Goal: Task Accomplishment & Management: Complete application form

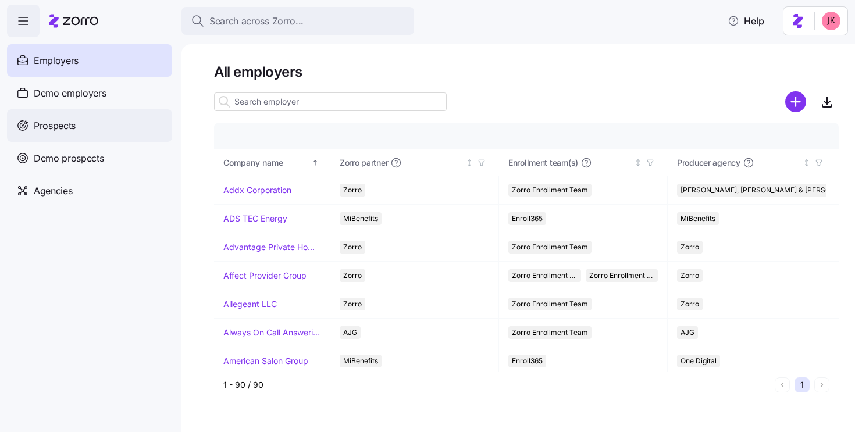
click at [55, 127] on span "Prospects" at bounding box center [55, 126] width 42 height 15
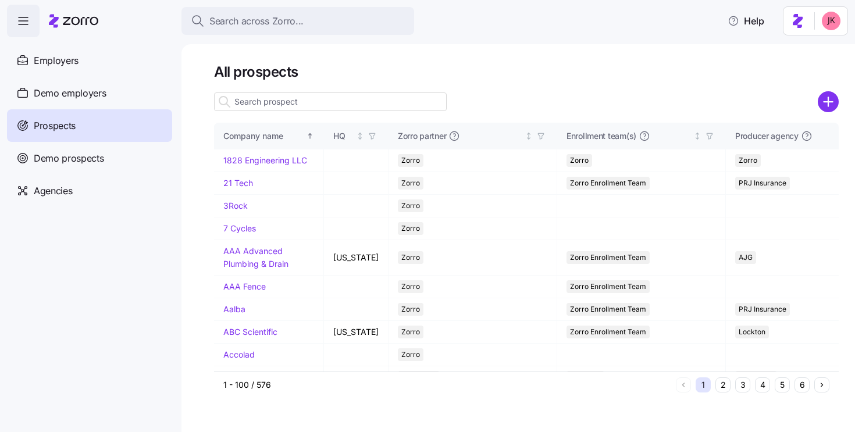
click at [282, 104] on input at bounding box center [330, 101] width 233 height 19
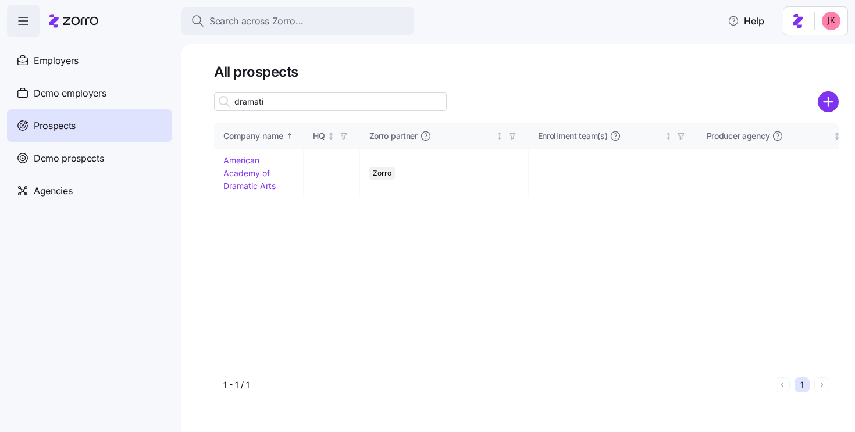
type input "dramatic"
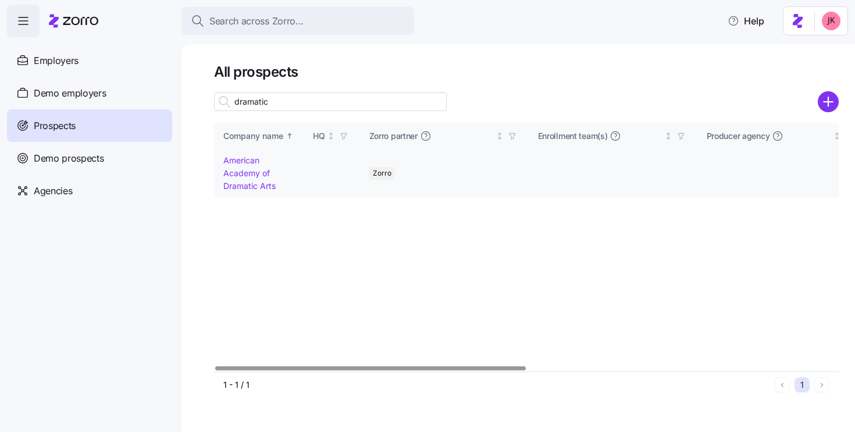
click at [237, 174] on link "American Academy of Dramatic Arts" at bounding box center [249, 172] width 52 height 35
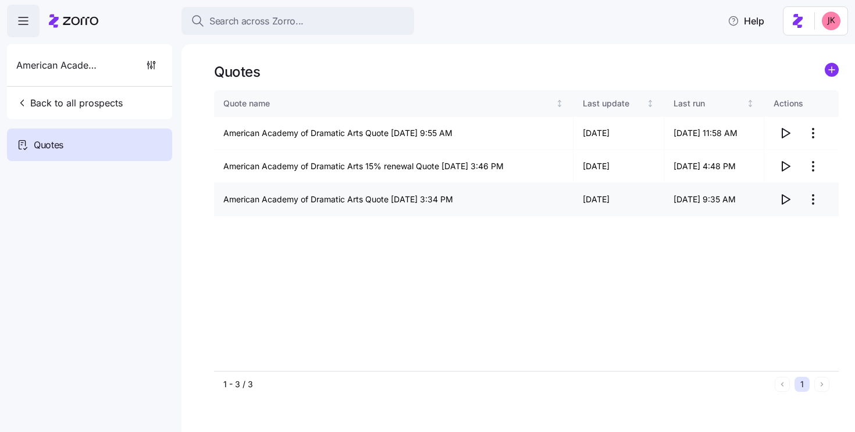
click at [785, 198] on icon "button" at bounding box center [785, 199] width 14 height 14
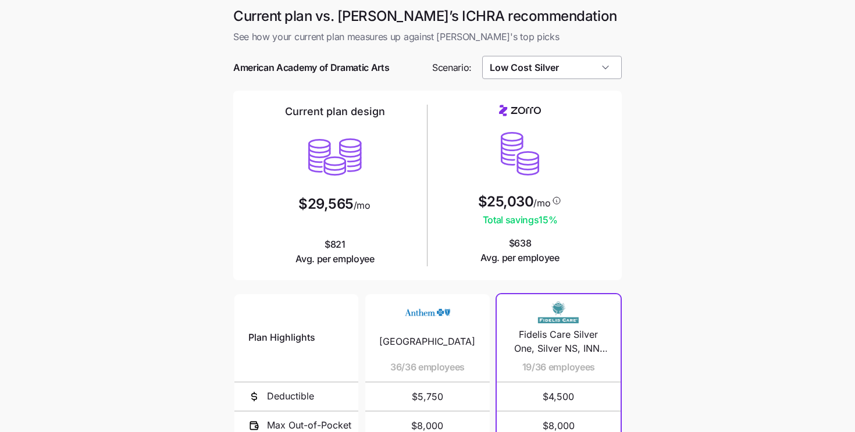
click at [502, 71] on input "Low Cost Silver" at bounding box center [552, 67] width 140 height 23
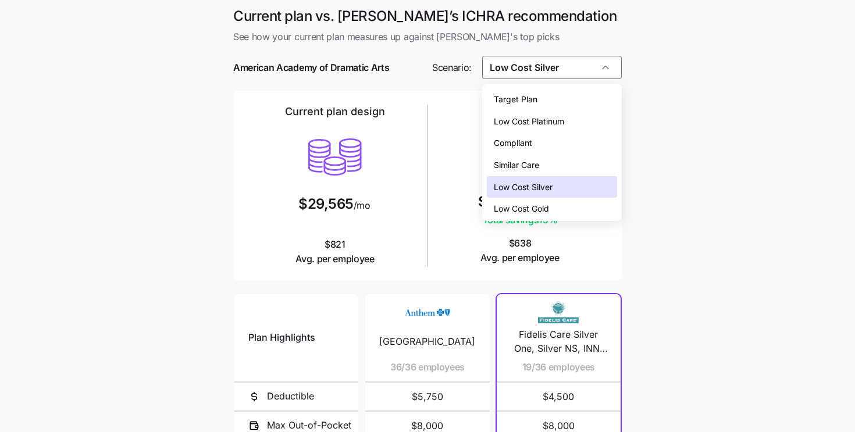
click at [527, 207] on span "Low Cost Gold" at bounding box center [521, 208] width 55 height 13
type input "Low Cost Gold"
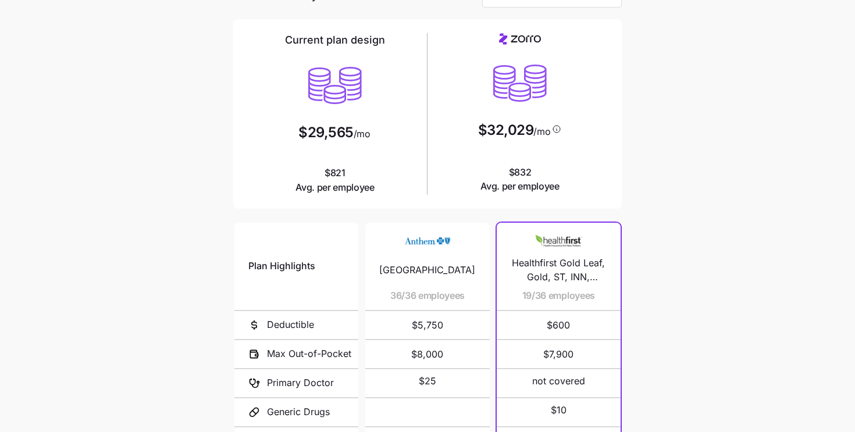
scroll to position [202, 0]
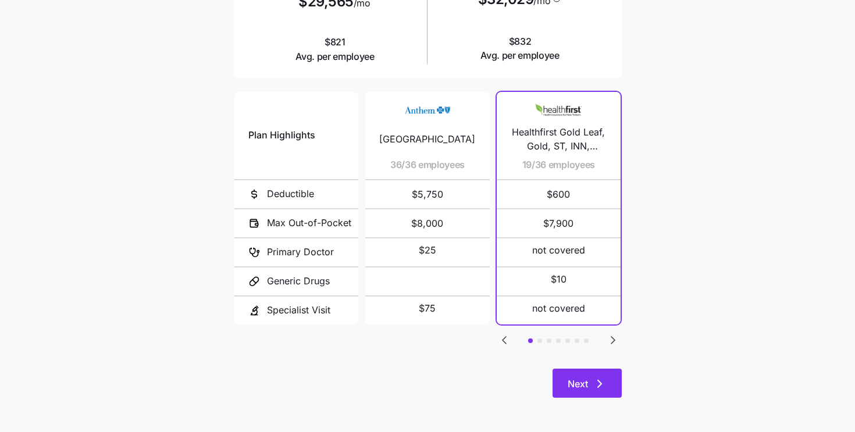
click at [592, 381] on icon "button" at bounding box center [599, 384] width 14 height 14
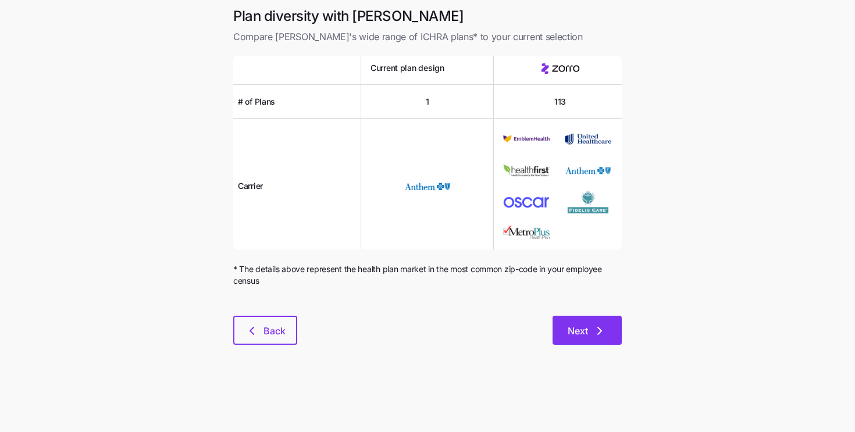
click at [599, 342] on button "Next" at bounding box center [586, 330] width 69 height 29
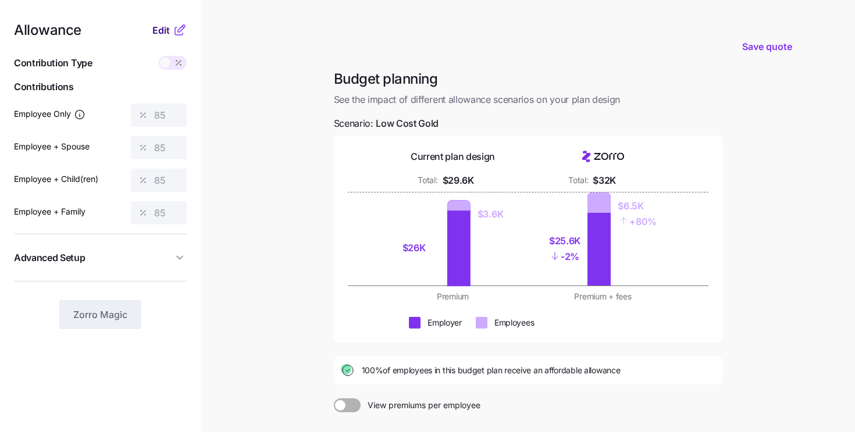
click at [163, 32] on span "Edit" at bounding box center [160, 30] width 17 height 14
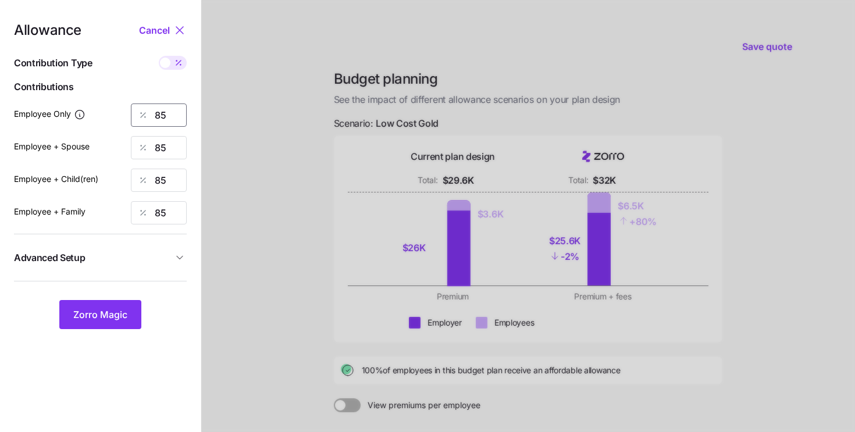
drag, startPoint x: 169, startPoint y: 116, endPoint x: 148, endPoint y: 116, distance: 21.5
click at [148, 116] on div "85" at bounding box center [159, 114] width 56 height 23
type input "100"
click at [116, 319] on span "Zorro Magic" at bounding box center [100, 315] width 54 height 14
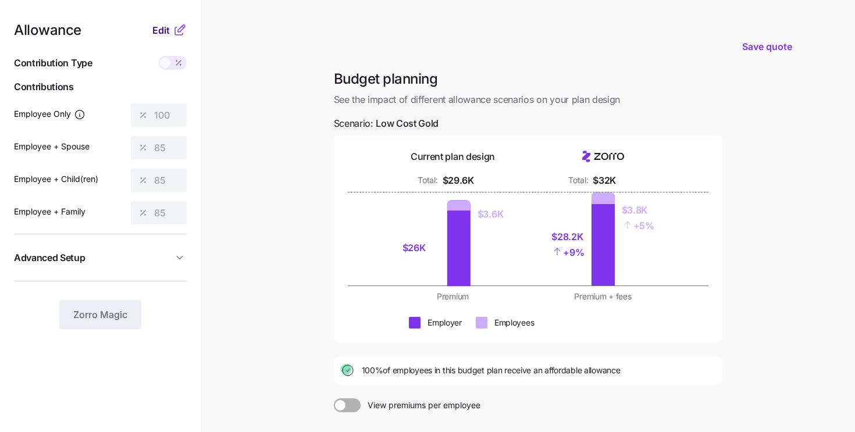
click at [154, 30] on span "Edit" at bounding box center [160, 30] width 17 height 14
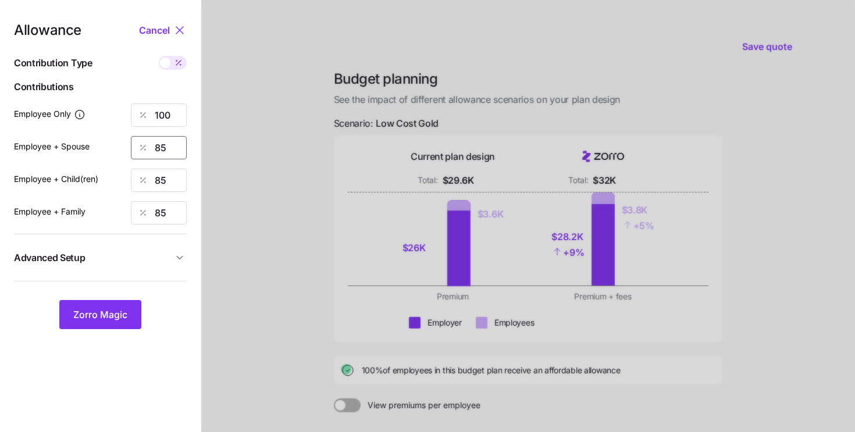
drag, startPoint x: 166, startPoint y: 148, endPoint x: 89, endPoint y: 132, distance: 79.0
click at [89, 132] on div "Allowance Cancel Contribution Type Use classes Contributions Employee Only 100 …" at bounding box center [100, 176] width 173 height 306
type input "100"
drag, startPoint x: 174, startPoint y: 184, endPoint x: 133, endPoint y: 167, distance: 44.4
click at [133, 167] on div "Allowance Cancel Contribution Type Use classes Contributions Employee Only 100 …" at bounding box center [100, 176] width 173 height 306
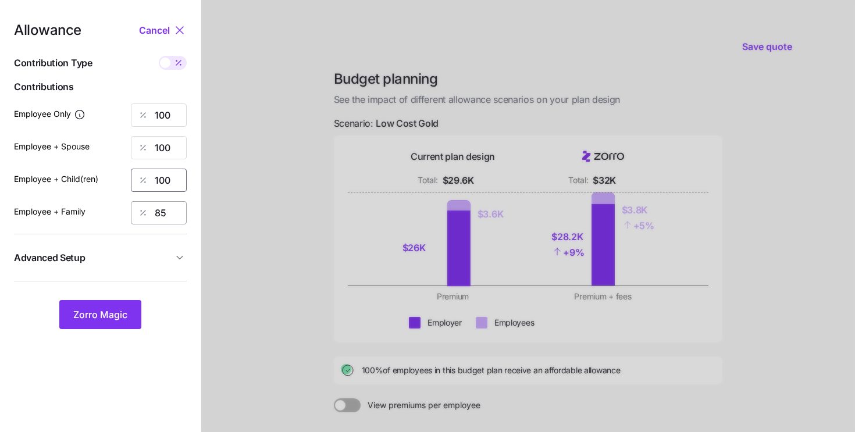
type input "100"
drag, startPoint x: 167, startPoint y: 216, endPoint x: 124, endPoint y: 196, distance: 46.8
click at [124, 196] on div "Allowance Cancel Contribution Type Use classes Contributions Employee Only 100 …" at bounding box center [100, 176] width 173 height 306
type input "100"
click at [117, 315] on span "Zorro Magic" at bounding box center [100, 315] width 54 height 14
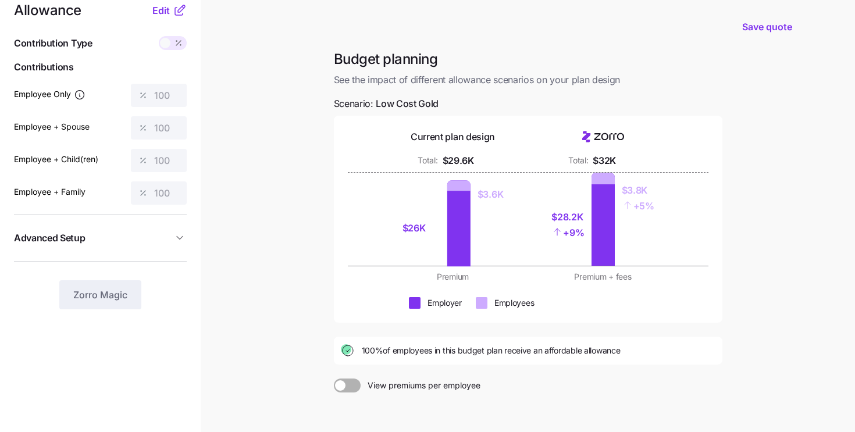
scroll to position [140, 0]
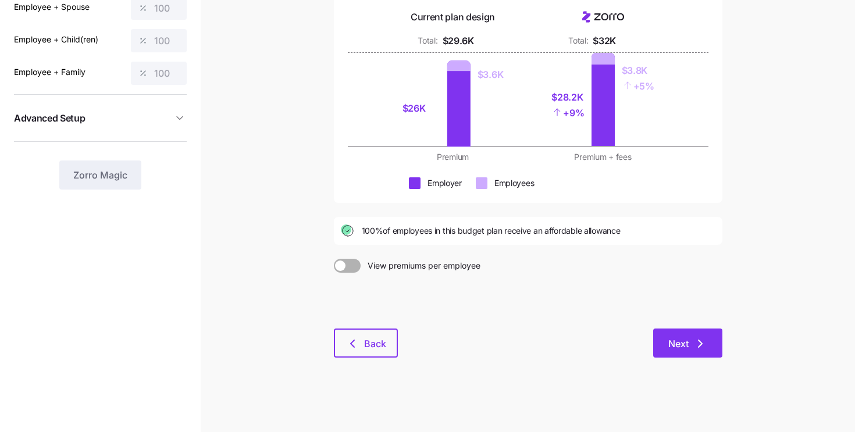
click at [696, 355] on button "Next" at bounding box center [687, 342] width 69 height 29
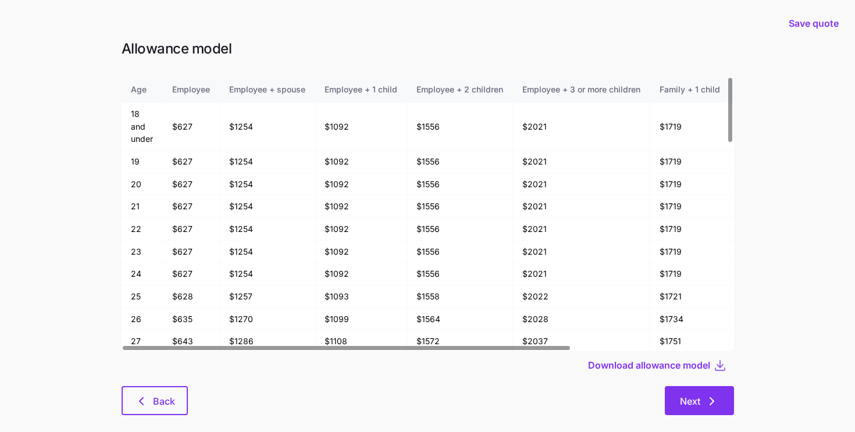
click at [689, 400] on span "Next" at bounding box center [690, 401] width 20 height 14
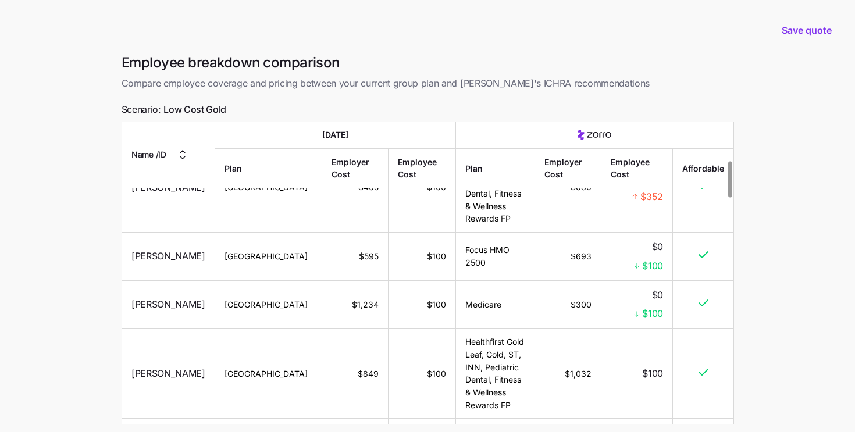
scroll to position [339, 0]
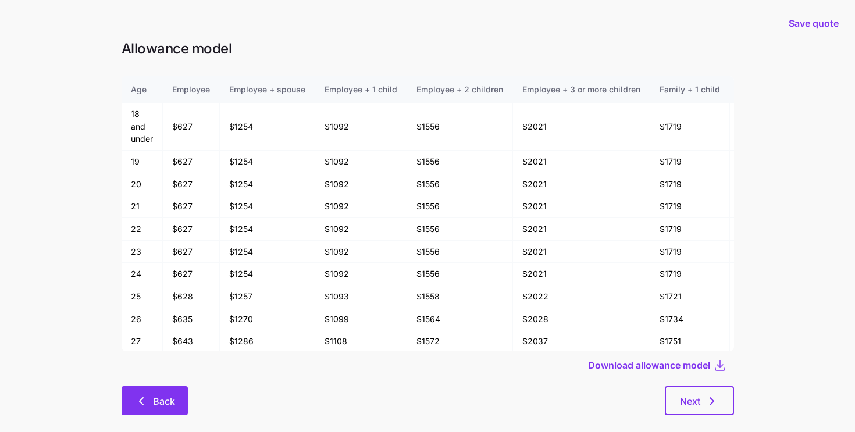
click at [142, 414] on button "Back" at bounding box center [154, 400] width 66 height 29
click at [171, 396] on span "Back" at bounding box center [164, 401] width 22 height 14
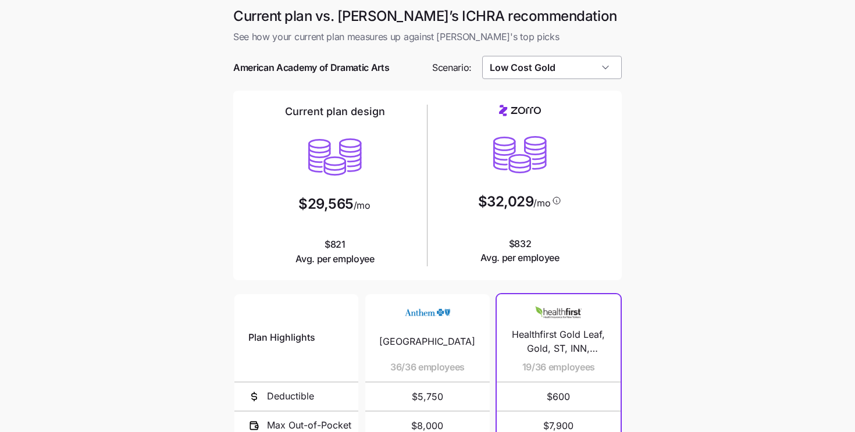
click at [494, 70] on input "Low Cost Gold" at bounding box center [552, 67] width 140 height 23
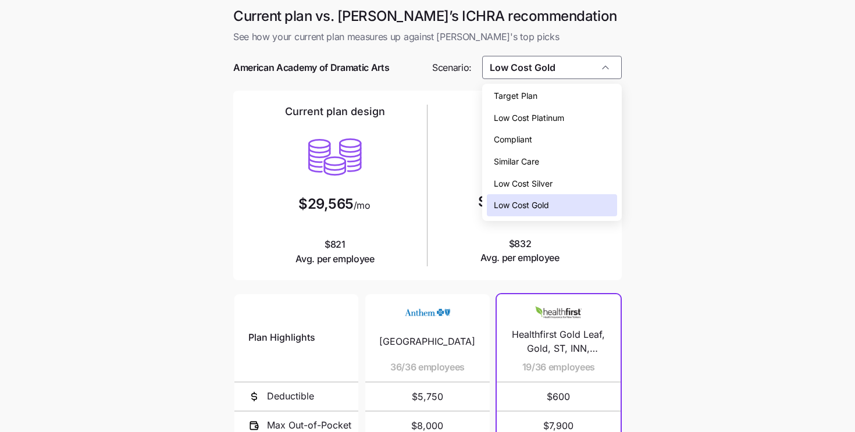
click at [499, 181] on span "Low Cost Silver" at bounding box center [523, 183] width 59 height 13
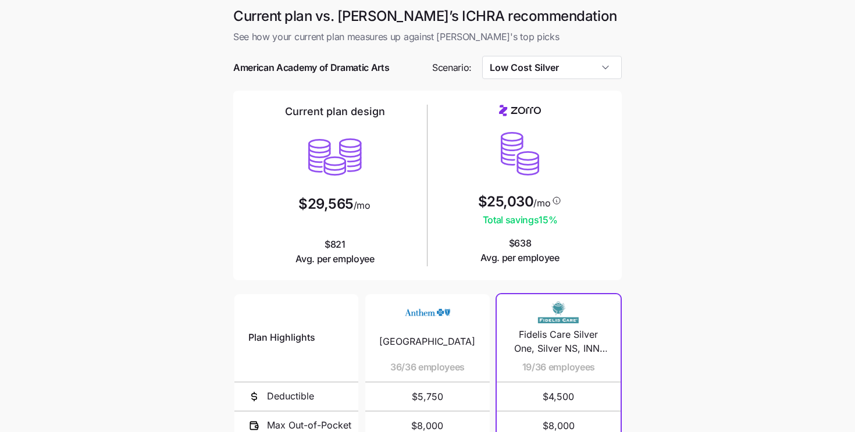
type input "Low Cost Silver"
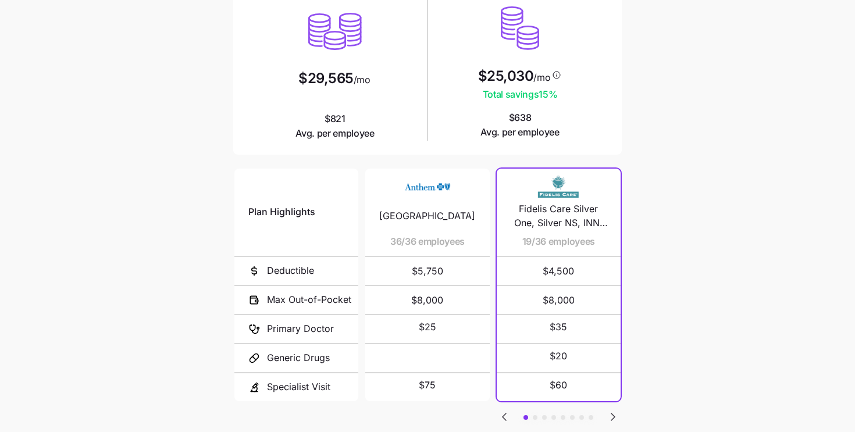
scroll to position [202, 0]
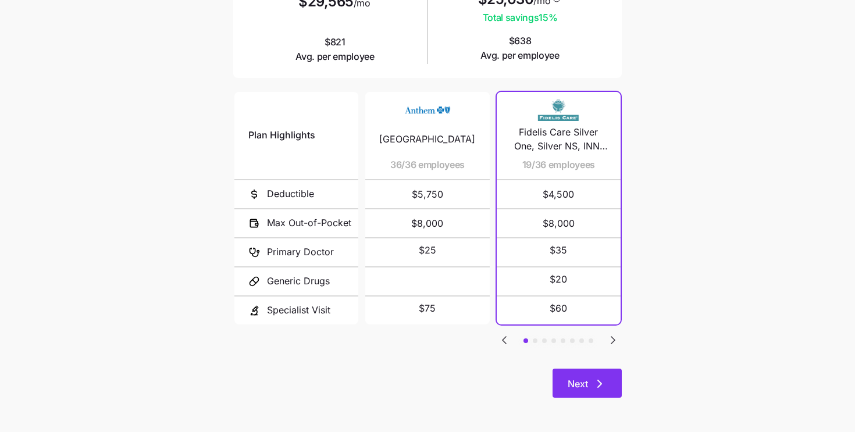
click at [585, 388] on span "Next" at bounding box center [577, 384] width 20 height 14
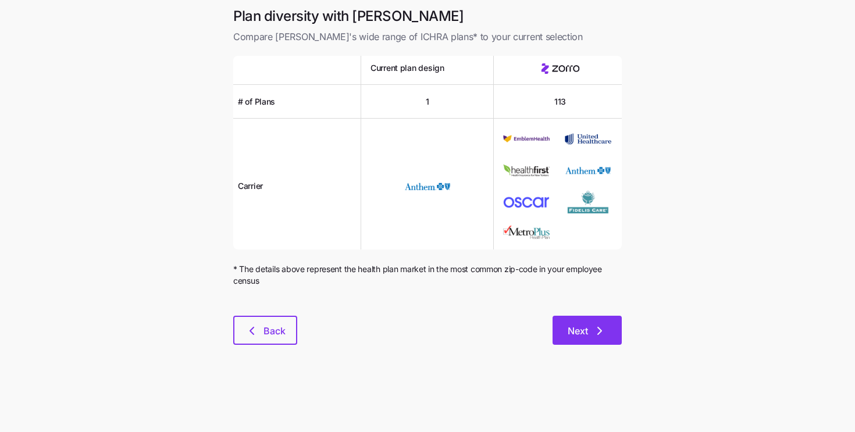
click at [581, 335] on span "Next" at bounding box center [577, 331] width 20 height 14
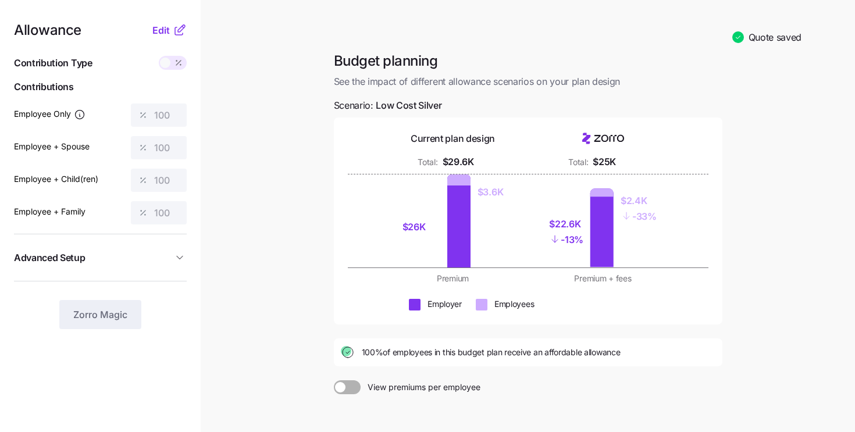
drag, startPoint x: 212, startPoint y: 115, endPoint x: 201, endPoint y: 85, distance: 32.2
click at [212, 113] on main "Quote saved Budget planning See the impact of different allowance scenarios on …" at bounding box center [427, 276] width 855 height 553
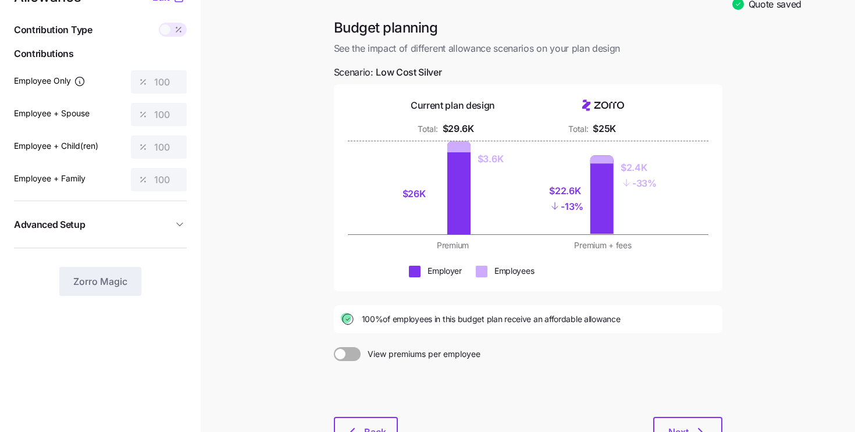
scroll to position [107, 0]
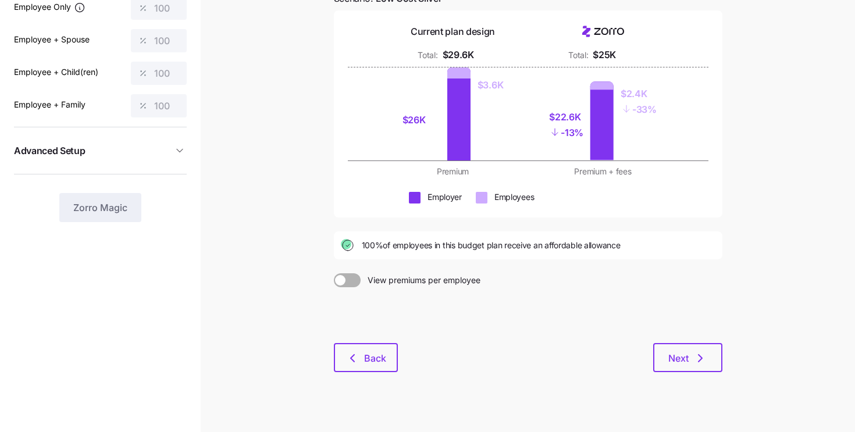
click at [588, 332] on div at bounding box center [528, 315] width 388 height 56
click at [673, 352] on span "Next" at bounding box center [678, 358] width 20 height 14
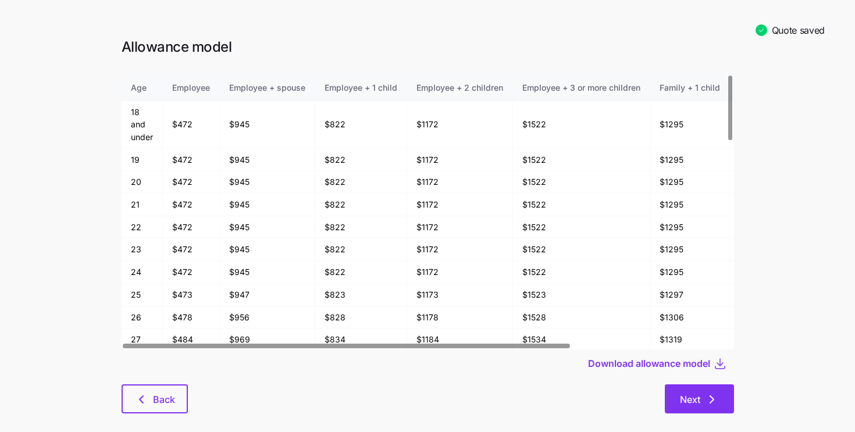
click at [688, 396] on span "Next" at bounding box center [690, 399] width 20 height 14
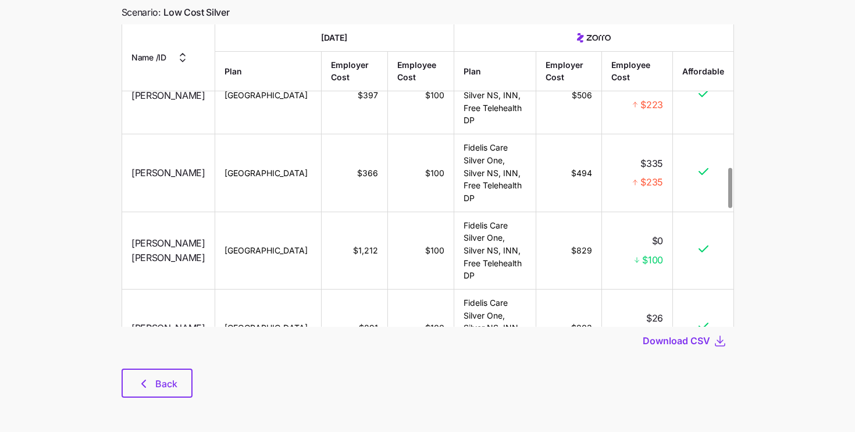
scroll to position [1398, 0]
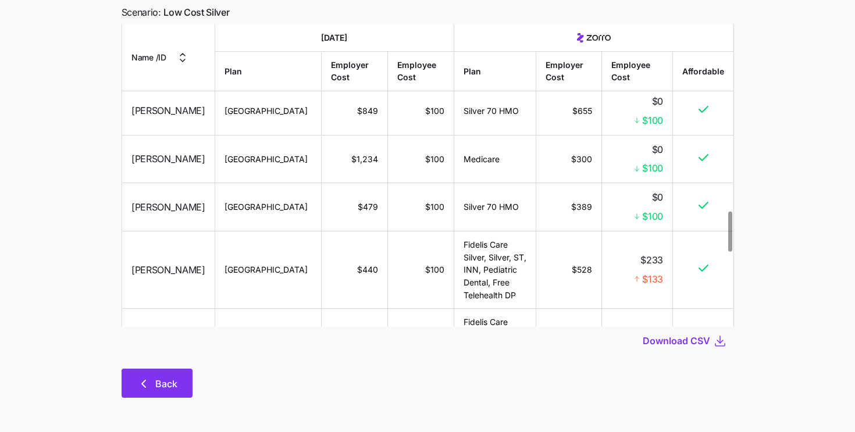
click at [133, 391] on button "Back" at bounding box center [156, 383] width 71 height 29
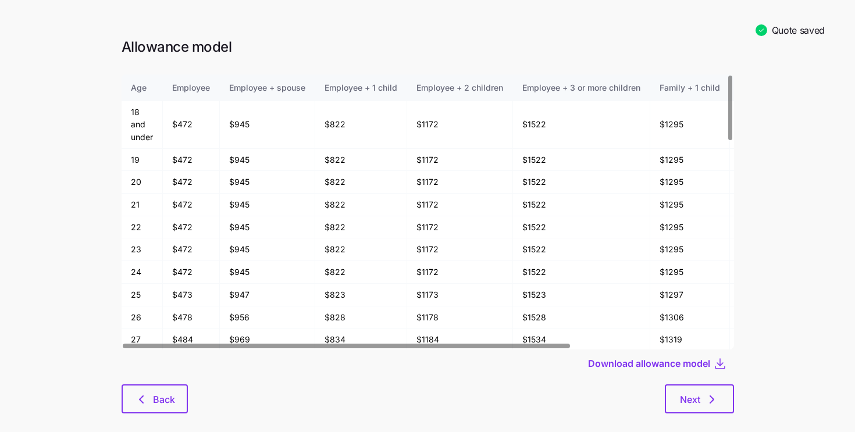
click at [133, 391] on button "Back" at bounding box center [154, 398] width 66 height 29
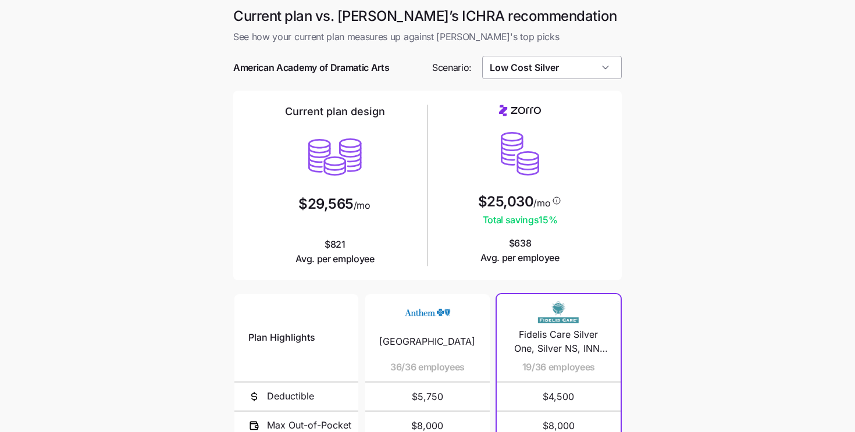
click at [530, 62] on input "Low Cost Silver" at bounding box center [552, 67] width 140 height 23
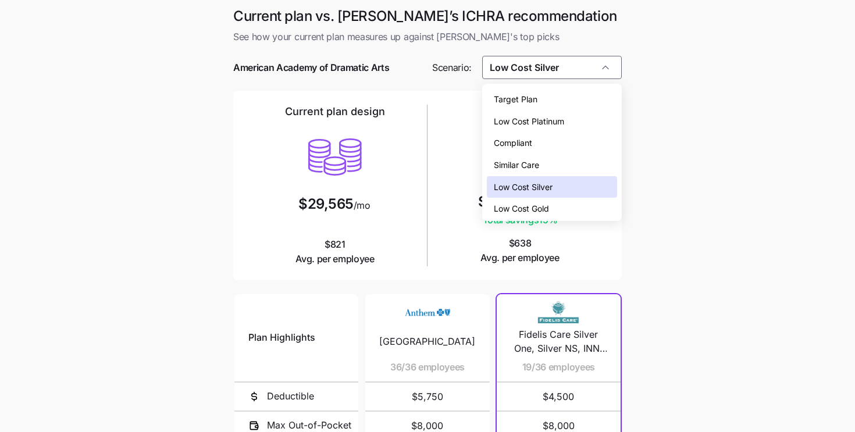
click at [517, 207] on span "Low Cost Gold" at bounding box center [521, 208] width 55 height 13
type input "Low Cost Gold"
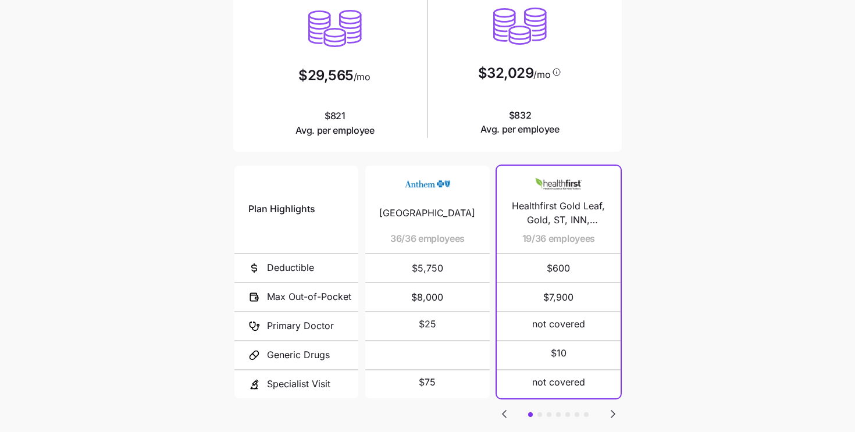
scroll to position [186, 0]
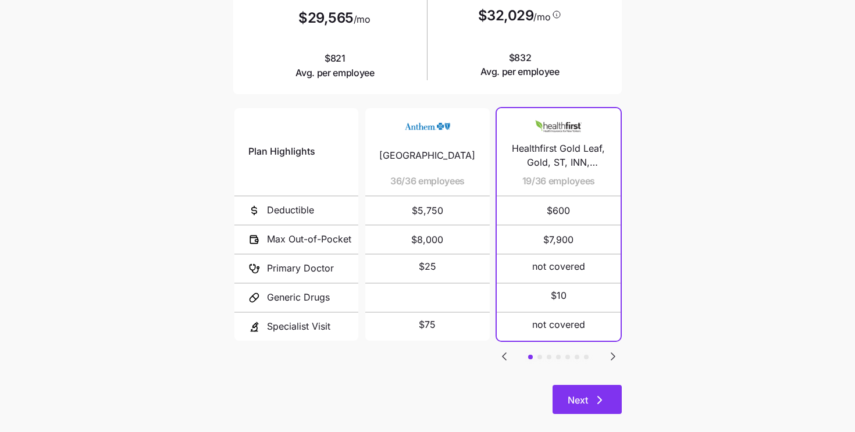
click at [577, 385] on button "Next" at bounding box center [586, 399] width 69 height 29
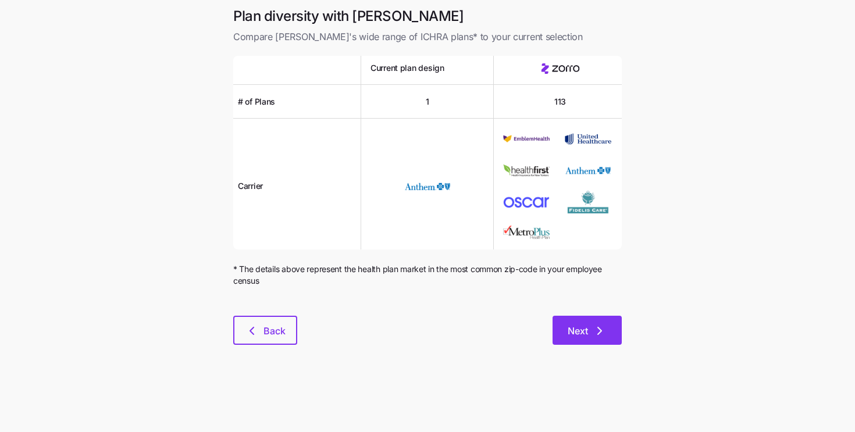
click at [595, 337] on icon "button" at bounding box center [599, 331] width 14 height 14
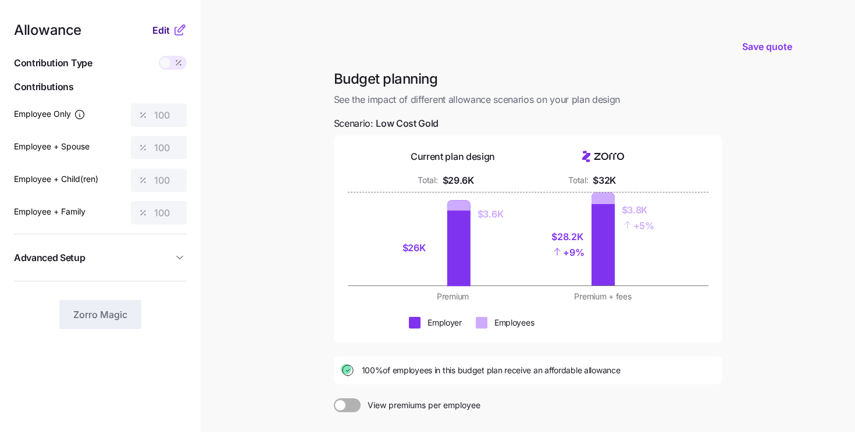
click at [159, 35] on span "Edit" at bounding box center [160, 30] width 17 height 14
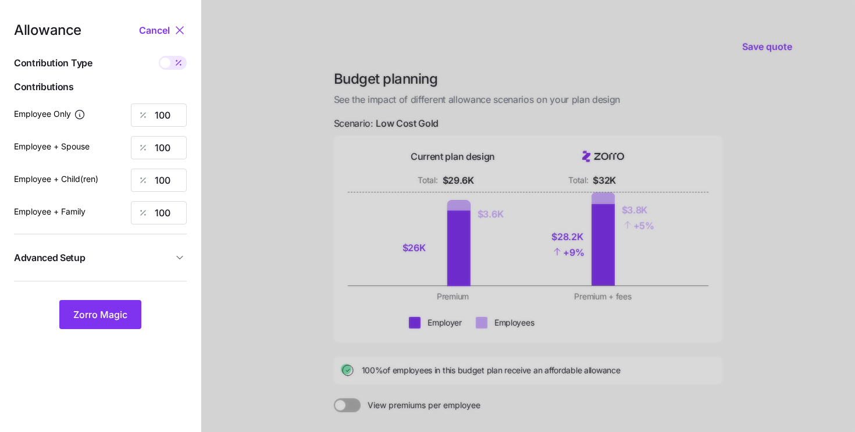
click at [165, 60] on span at bounding box center [165, 63] width 10 height 10
click at [159, 56] on input "checkbox" at bounding box center [159, 56] width 0 height 0
type input "924"
type input "1849"
type input "1668"
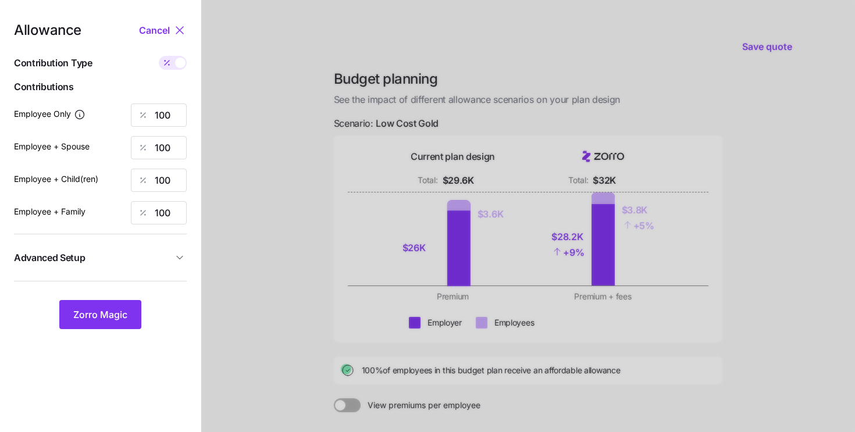
type input "2592"
drag, startPoint x: 174, startPoint y: 110, endPoint x: 142, endPoint y: 110, distance: 32.6
click at [142, 110] on div "924" at bounding box center [159, 114] width 56 height 23
click at [282, 125] on div at bounding box center [527, 285] width 653 height 571
click at [99, 310] on span "Zorro Magic" at bounding box center [100, 315] width 54 height 14
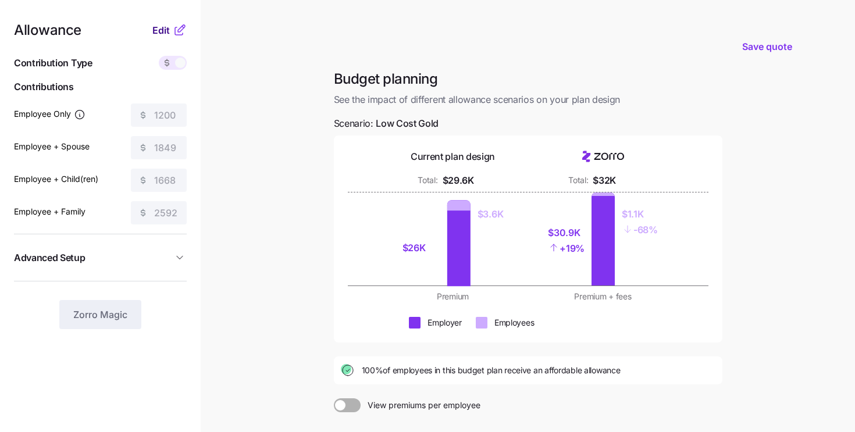
click at [167, 34] on span "Edit" at bounding box center [160, 30] width 17 height 14
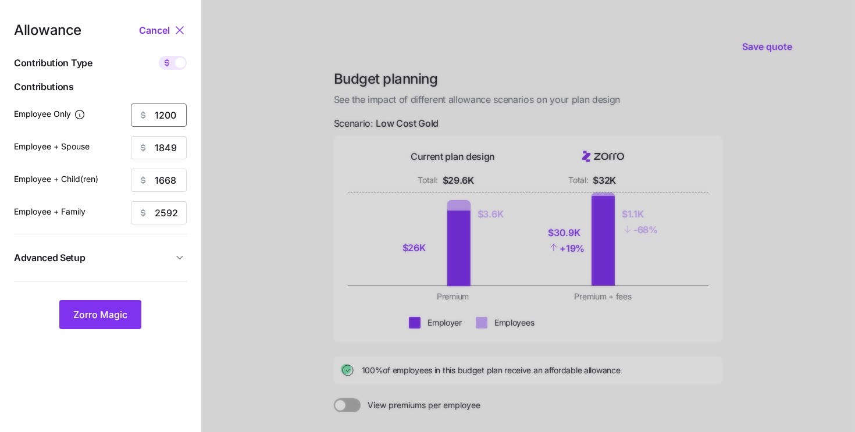
click at [178, 115] on input "1200" at bounding box center [159, 114] width 56 height 23
click at [106, 315] on span "Zorro Magic" at bounding box center [100, 315] width 54 height 14
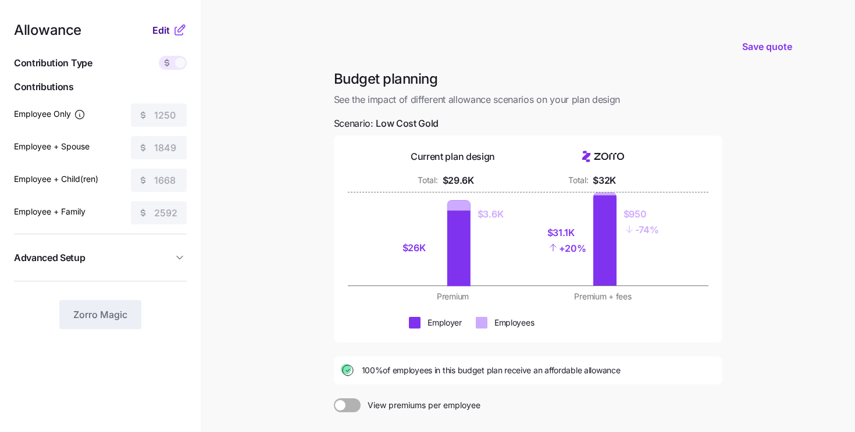
click at [164, 27] on span "Edit" at bounding box center [160, 30] width 17 height 14
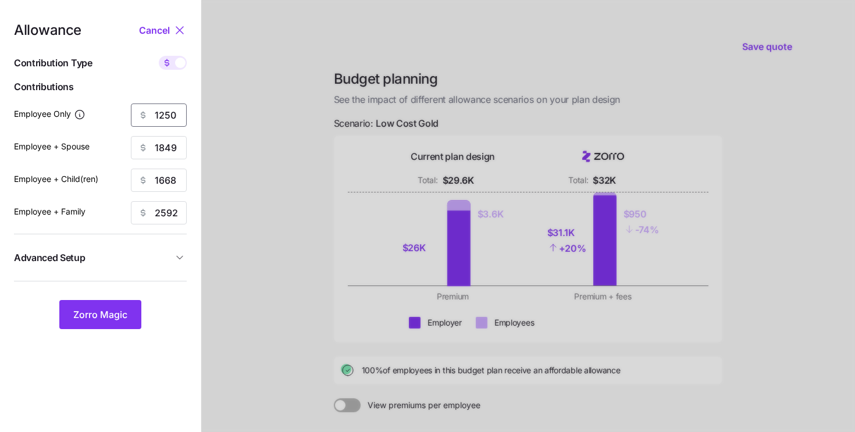
drag, startPoint x: 182, startPoint y: 116, endPoint x: 159, endPoint y: 116, distance: 23.3
click at [159, 116] on input "1250" at bounding box center [159, 114] width 56 height 23
click at [109, 312] on span "Zorro Magic" at bounding box center [100, 315] width 54 height 14
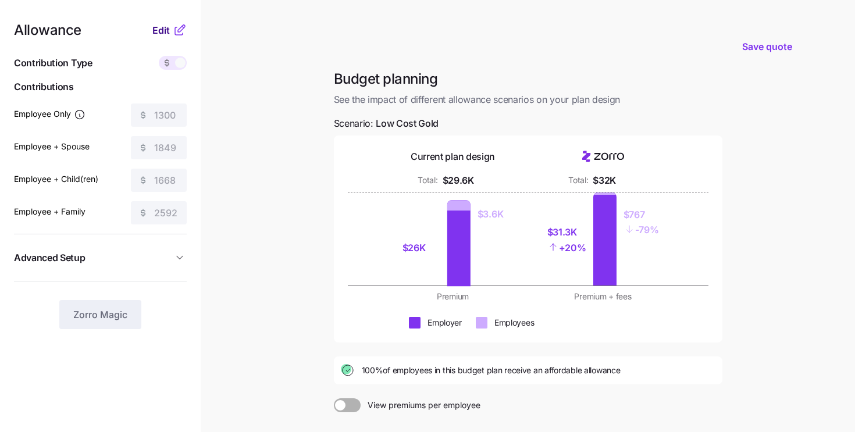
click at [162, 33] on span "Edit" at bounding box center [160, 30] width 17 height 14
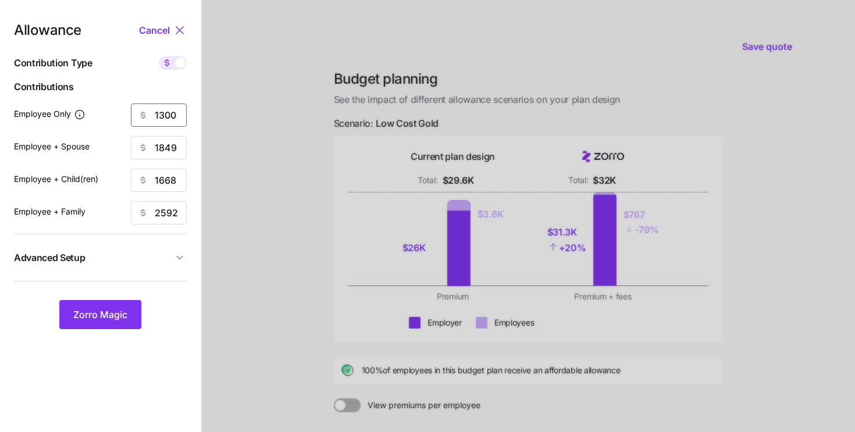
drag, startPoint x: 179, startPoint y: 113, endPoint x: 166, endPoint y: 115, distance: 13.5
click at [166, 115] on input "1300" at bounding box center [159, 114] width 56 height 23
click at [108, 320] on span "Zorro Magic" at bounding box center [100, 315] width 54 height 14
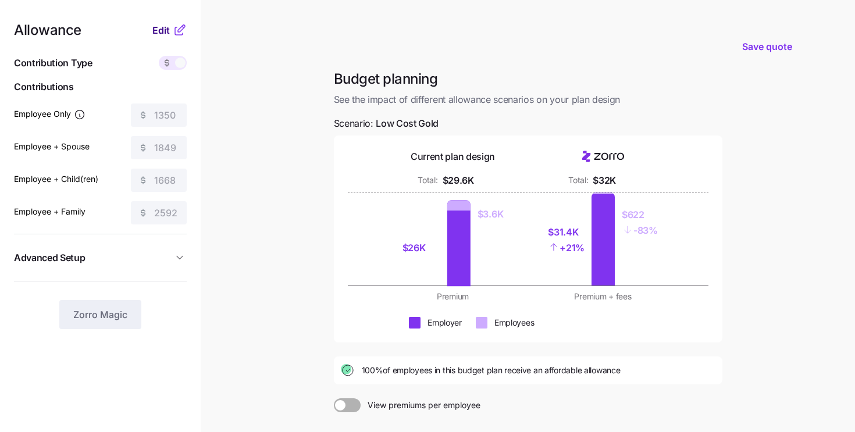
click at [162, 28] on span "Edit" at bounding box center [160, 30] width 17 height 14
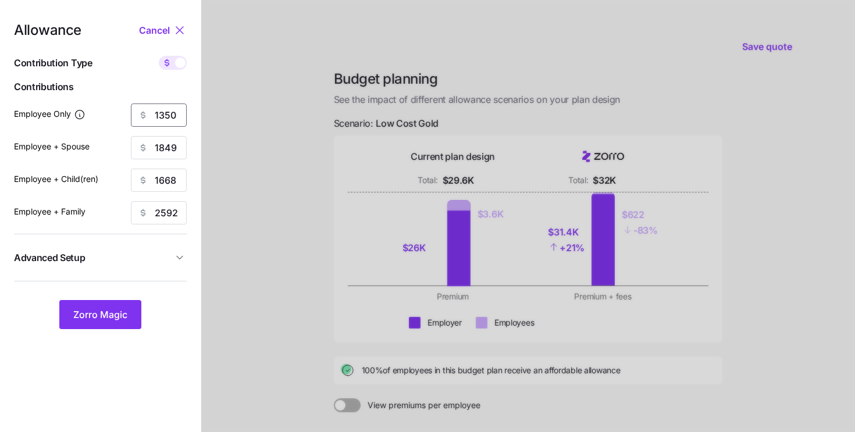
drag, startPoint x: 183, startPoint y: 118, endPoint x: 160, endPoint y: 119, distance: 22.1
click at [160, 119] on input "1350" at bounding box center [159, 114] width 56 height 23
type input "1200"
click at [114, 321] on button "Zorro Magic" at bounding box center [100, 314] width 82 height 29
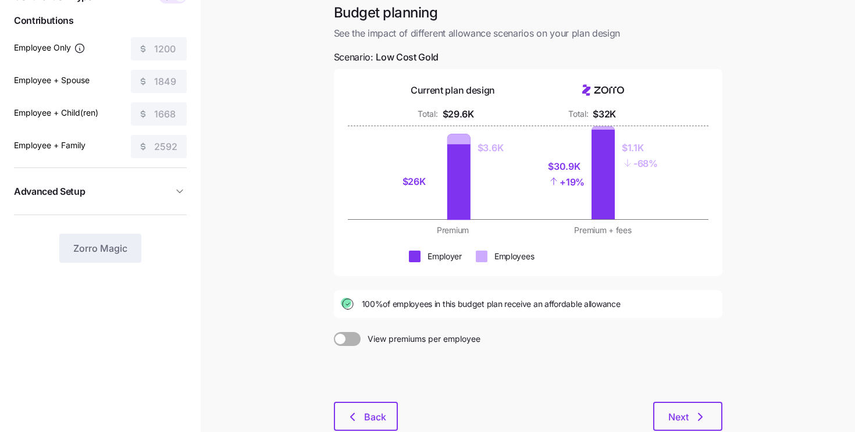
scroll to position [78, 0]
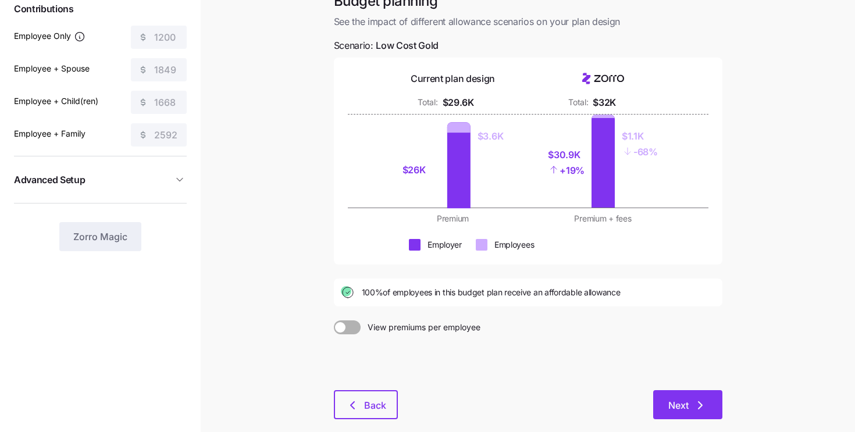
click at [686, 397] on button "Next" at bounding box center [687, 404] width 69 height 29
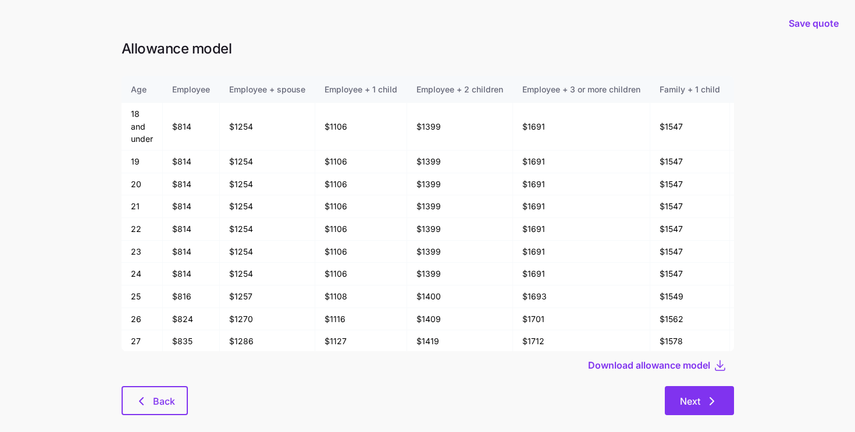
click at [695, 414] on button "Next" at bounding box center [698, 400] width 69 height 29
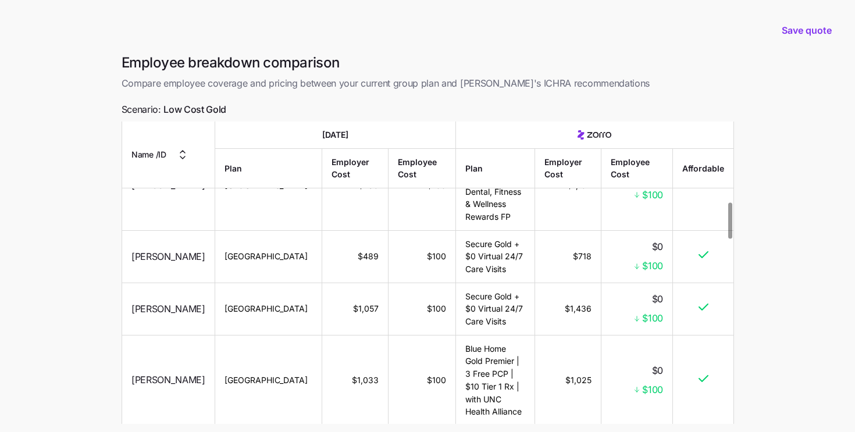
scroll to position [675, 0]
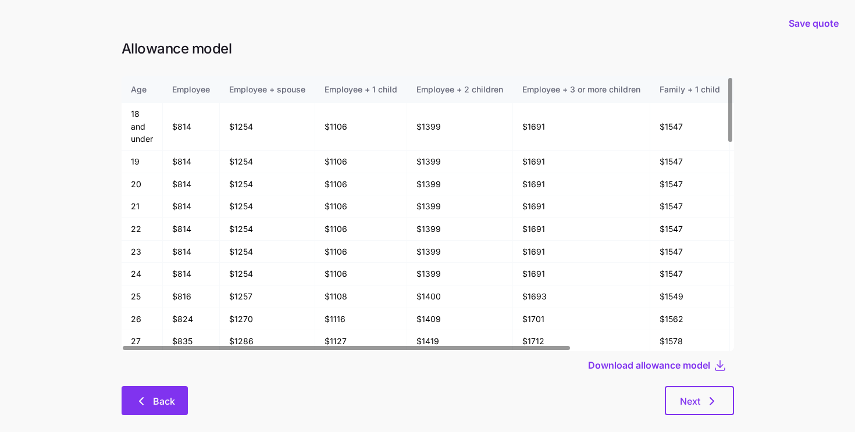
click at [178, 391] on button "Back" at bounding box center [154, 400] width 66 height 29
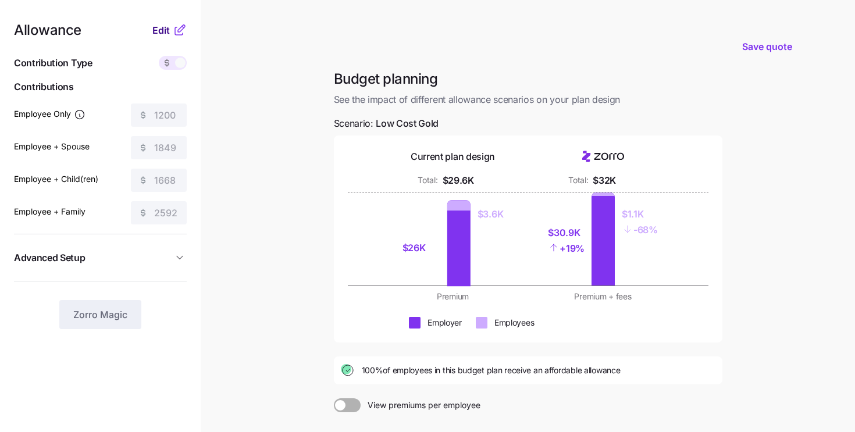
click at [162, 26] on span "Edit" at bounding box center [160, 30] width 17 height 14
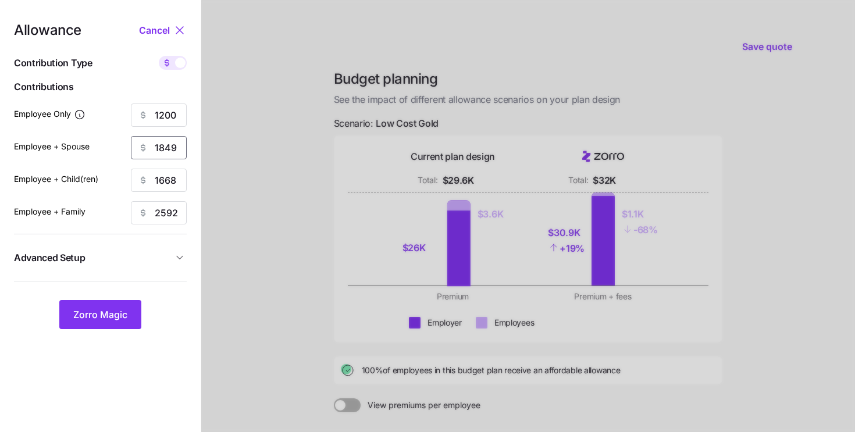
drag, startPoint x: 179, startPoint y: 152, endPoint x: 160, endPoint y: 153, distance: 18.7
click at [160, 153] on input "1849" at bounding box center [159, 147] width 56 height 23
click at [169, 156] on input "1849" at bounding box center [159, 147] width 56 height 23
drag, startPoint x: 177, startPoint y: 151, endPoint x: 113, endPoint y: 131, distance: 66.4
click at [115, 131] on div "Allowance Cancel Contribution Type Use classes Contributions Employee Only 1200…" at bounding box center [100, 176] width 173 height 306
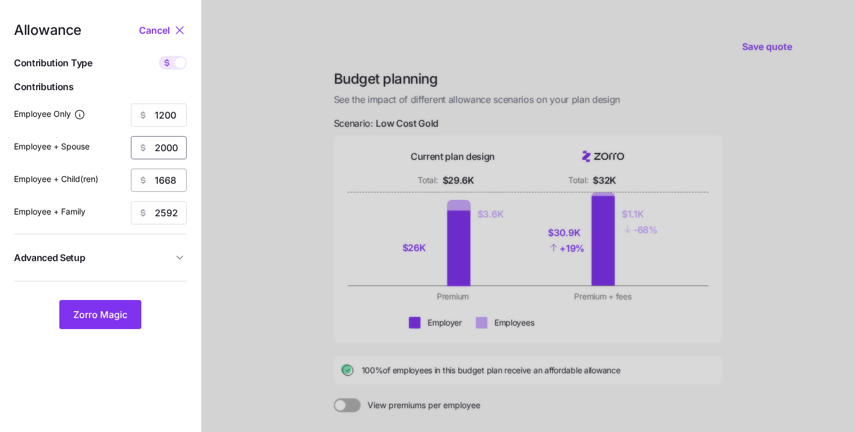
type input "2000"
drag, startPoint x: 177, startPoint y: 185, endPoint x: 131, endPoint y: 187, distance: 46.0
click at [131, 187] on div "1668" at bounding box center [159, 180] width 56 height 23
type input "2250"
drag, startPoint x: 178, startPoint y: 215, endPoint x: 160, endPoint y: 215, distance: 18.6
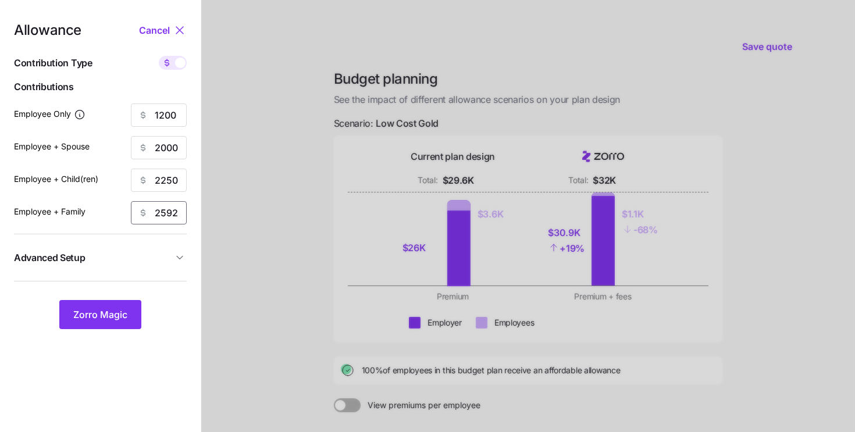
click at [160, 215] on input "2592" at bounding box center [159, 212] width 56 height 23
type input "2800"
click at [121, 310] on span "Zorro Magic" at bounding box center [100, 315] width 54 height 14
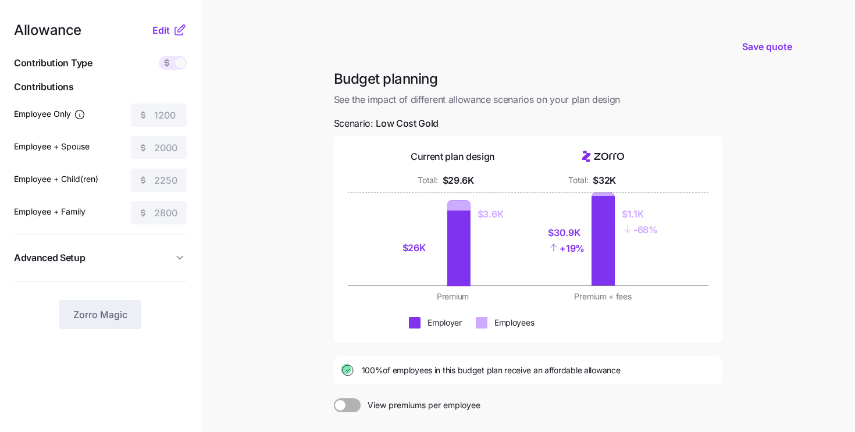
scroll to position [140, 0]
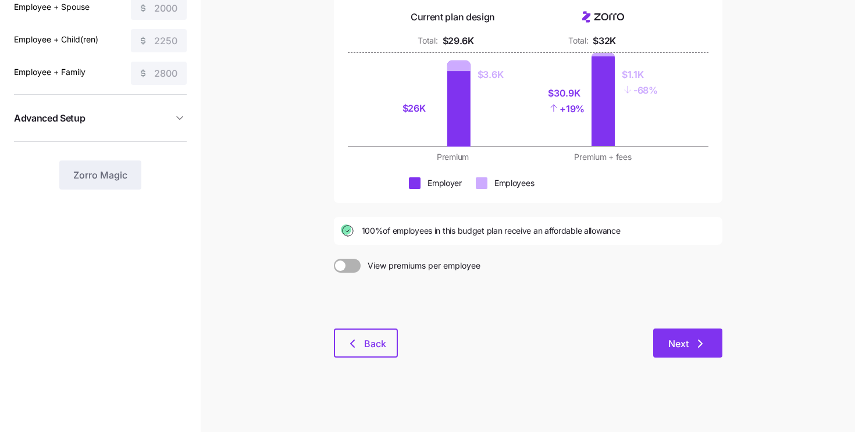
click at [681, 342] on span "Next" at bounding box center [678, 344] width 20 height 14
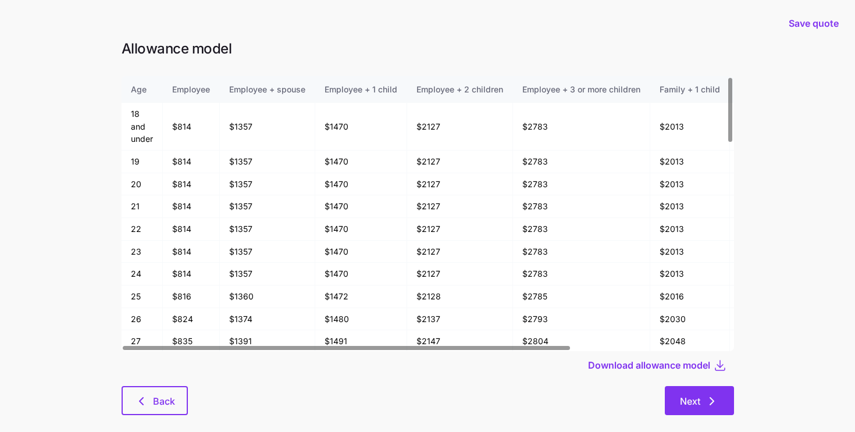
click at [684, 398] on span "Next" at bounding box center [690, 401] width 20 height 14
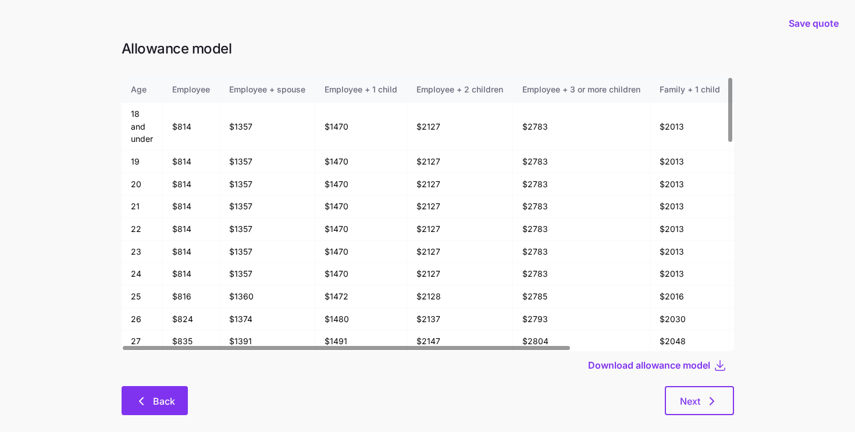
click at [171, 402] on span "Back" at bounding box center [164, 401] width 22 height 14
click at [139, 408] on button "Back" at bounding box center [154, 400] width 66 height 29
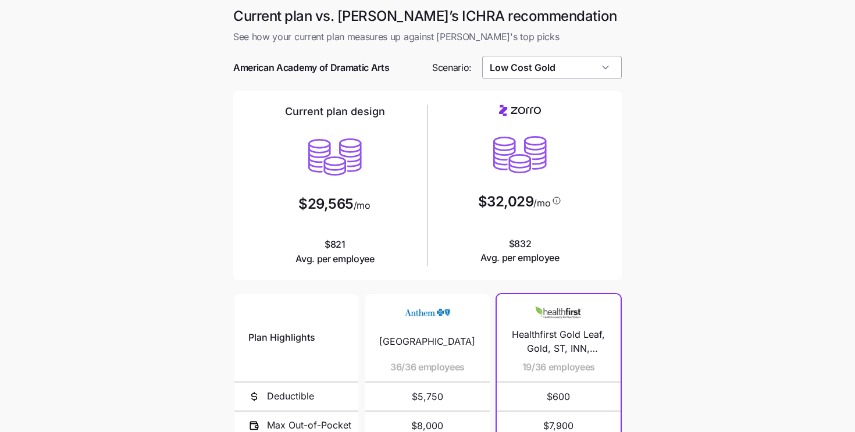
click at [521, 65] on input "Low Cost Gold" at bounding box center [552, 67] width 140 height 23
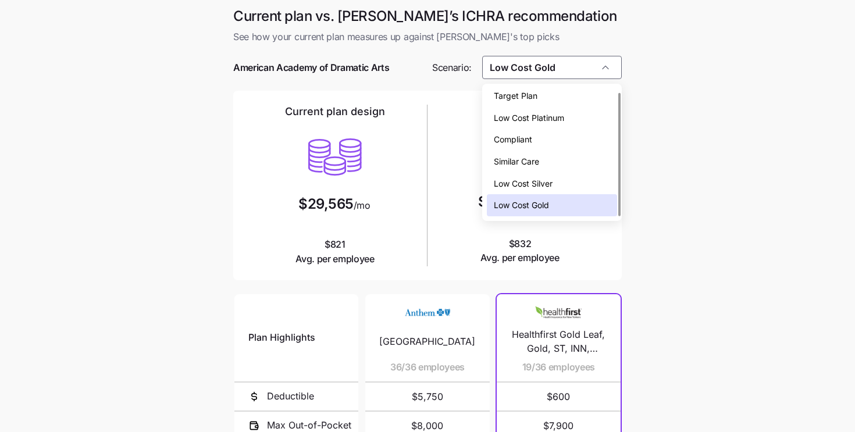
click at [520, 181] on span "Low Cost Silver" at bounding box center [523, 183] width 59 height 13
type input "Low Cost Silver"
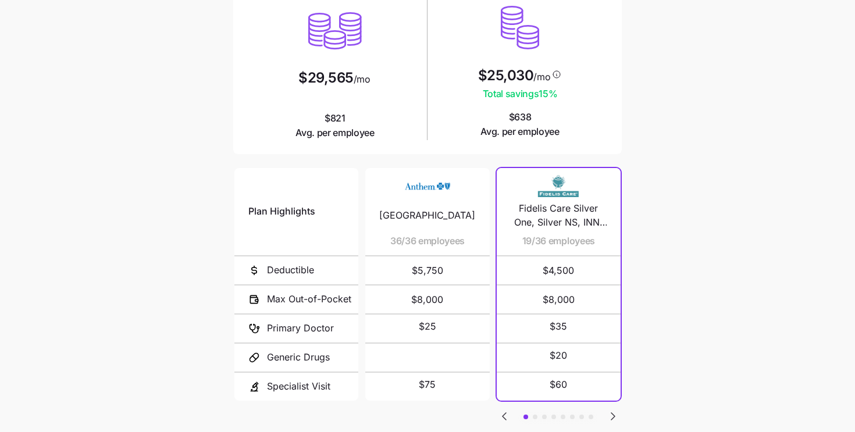
scroll to position [145, 0]
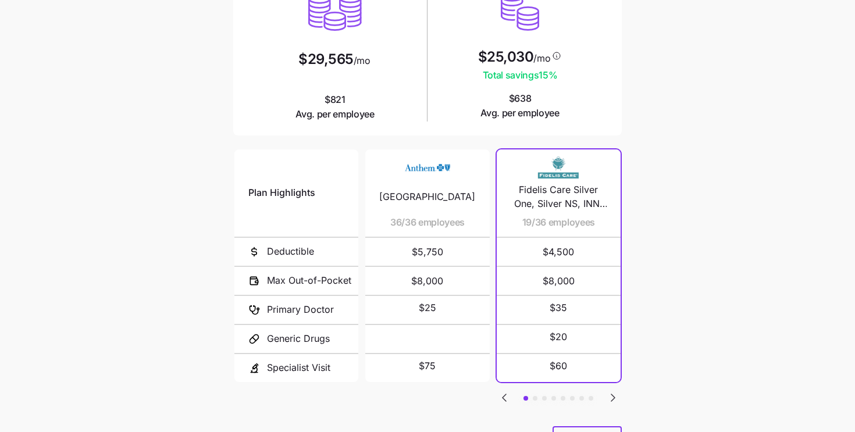
click at [536, 396] on button "button" at bounding box center [534, 398] width 5 height 5
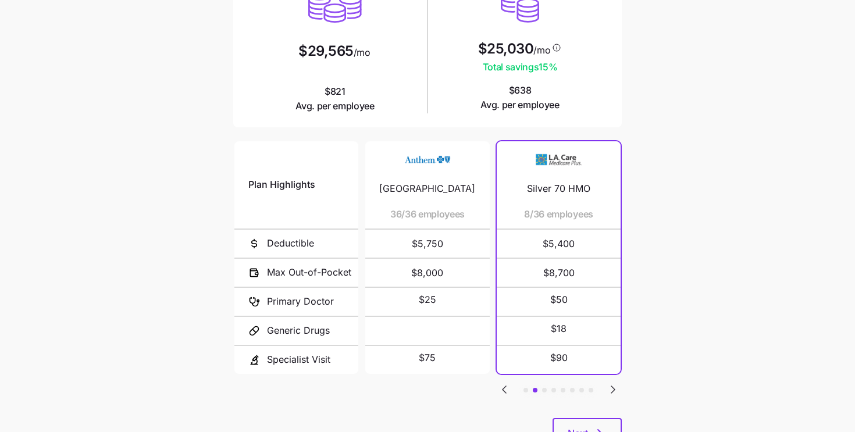
scroll to position [162, 0]
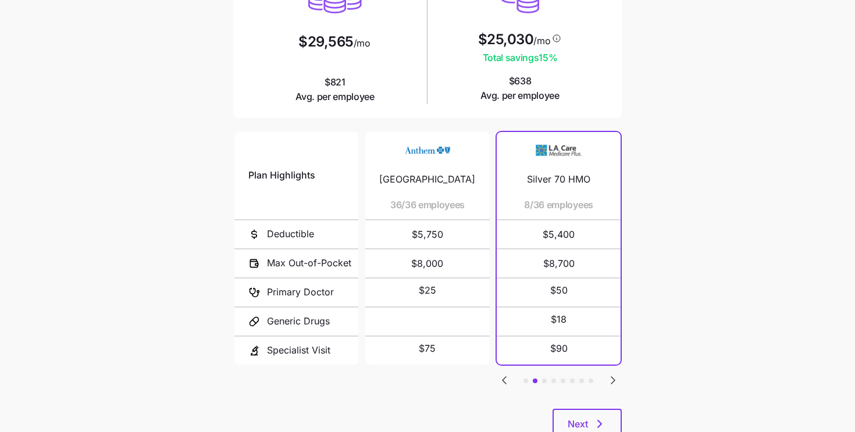
click at [524, 378] on button "button" at bounding box center [525, 380] width 5 height 5
click at [536, 378] on button "button" at bounding box center [534, 380] width 5 height 5
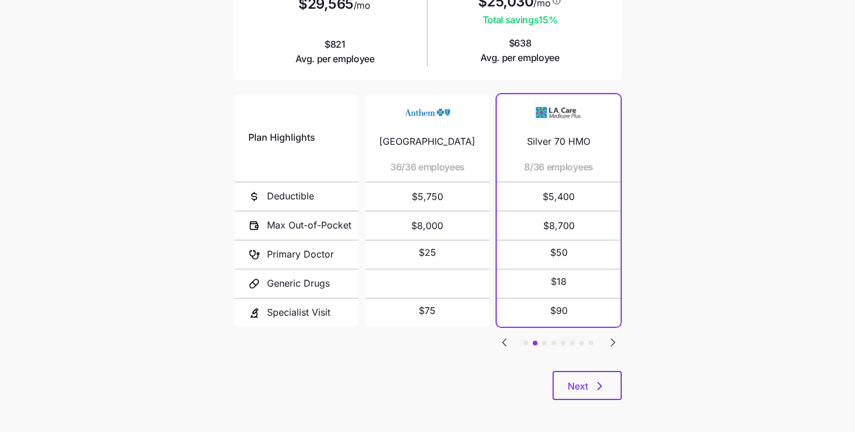
scroll to position [201, 0]
click at [580, 384] on span "Next" at bounding box center [577, 385] width 20 height 14
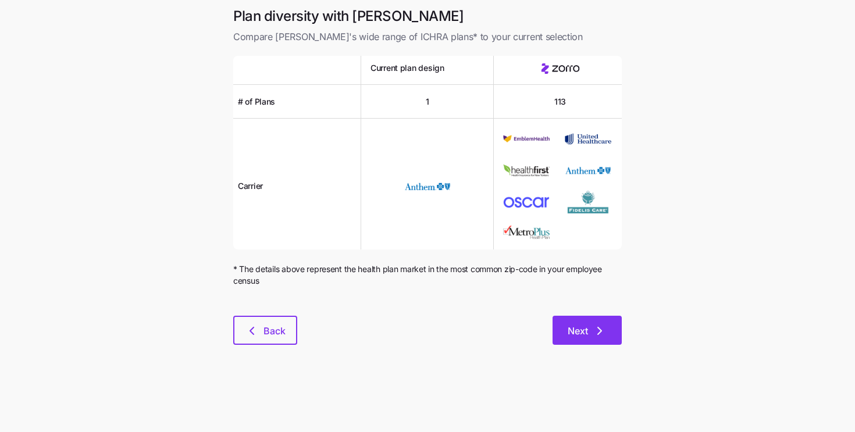
click at [590, 328] on span "Next" at bounding box center [586, 331] width 39 height 14
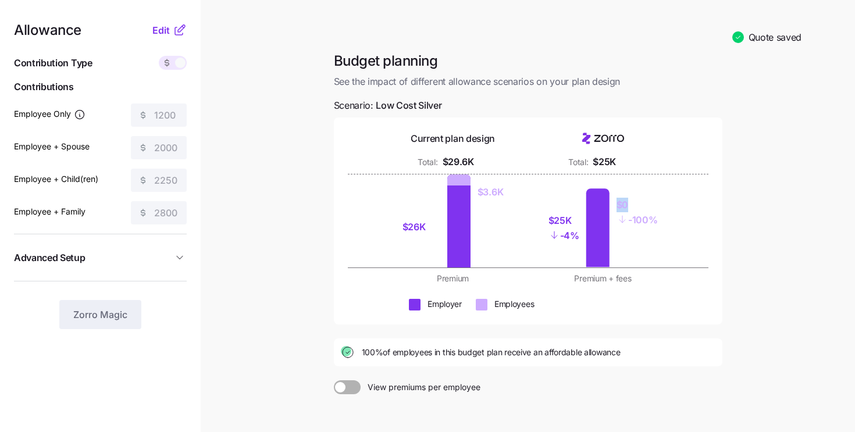
drag, startPoint x: 632, startPoint y: 206, endPoint x: 588, endPoint y: 202, distance: 44.4
click at [588, 202] on div "$25K - 4% $0 - 100%" at bounding box center [603, 220] width 136 height 93
click at [568, 210] on div "$25K - 4%" at bounding box center [568, 228] width 31 height 78
click at [160, 33] on span "Edit" at bounding box center [160, 30] width 17 height 14
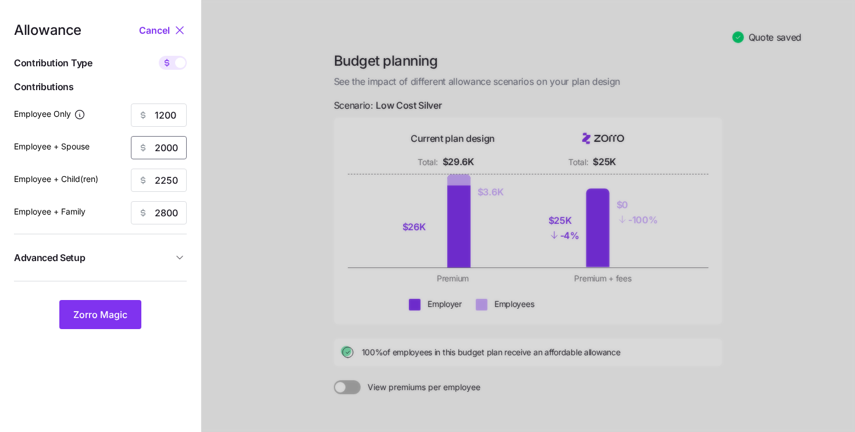
drag, startPoint x: 180, startPoint y: 153, endPoint x: 155, endPoint y: 150, distance: 24.6
click at [155, 150] on input "2000" at bounding box center [159, 147] width 56 height 23
click at [315, 216] on div at bounding box center [527, 276] width 653 height 553
click at [181, 33] on icon at bounding box center [180, 30] width 14 height 14
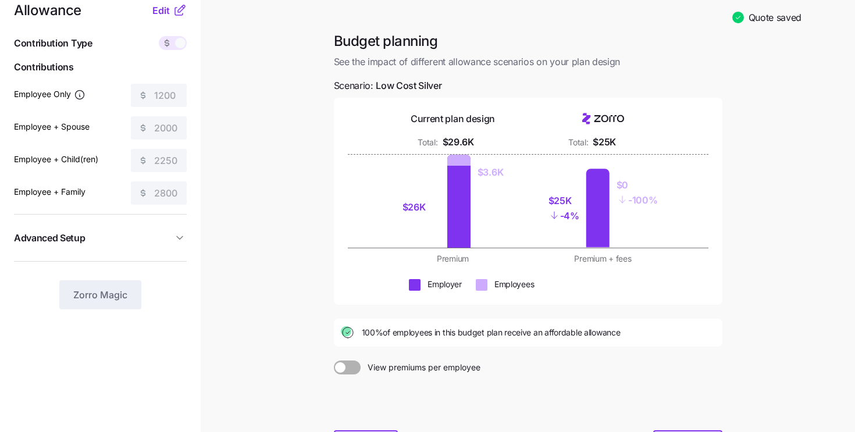
scroll to position [19, 0]
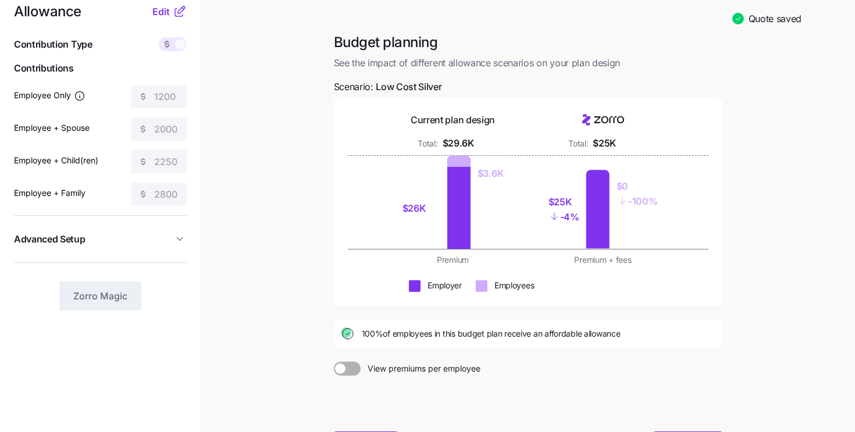
drag, startPoint x: 551, startPoint y: 206, endPoint x: 559, endPoint y: 206, distance: 8.1
click at [559, 206] on div "$25K" at bounding box center [563, 202] width 31 height 15
drag, startPoint x: 570, startPoint y: 203, endPoint x: 547, endPoint y: 206, distance: 23.4
click at [548, 206] on div "$25K" at bounding box center [563, 202] width 31 height 15
click at [146, 115] on div "Allowance Edit Contribution Type Use classes Contributions Employee Only 1200 E…" at bounding box center [100, 158] width 173 height 306
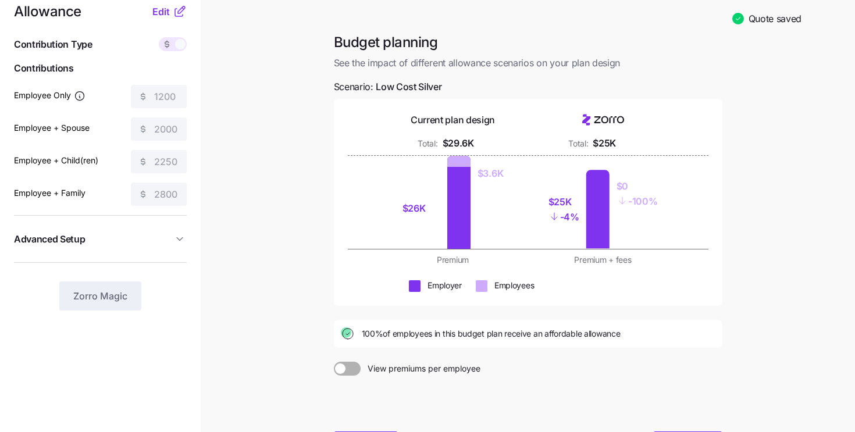
scroll to position [0, 0]
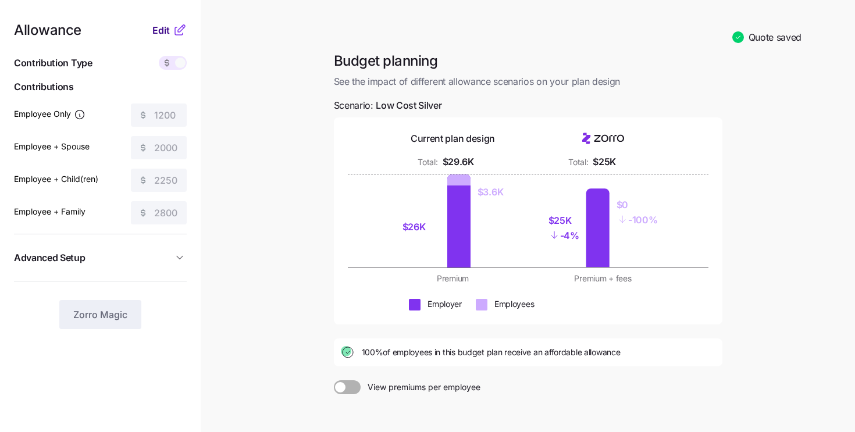
click at [160, 30] on span "Edit" at bounding box center [160, 30] width 17 height 14
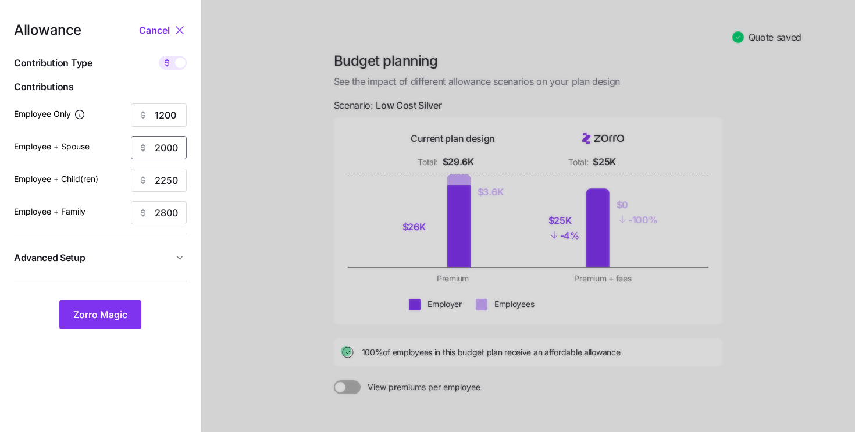
drag, startPoint x: 177, startPoint y: 147, endPoint x: 148, endPoint y: 147, distance: 29.1
click at [148, 147] on div "2000" at bounding box center [159, 147] width 56 height 23
type input "1500"
click at [110, 330] on nav "Allowance Cancel Contribution Type Use classes Contributions Employee Only 1200…" at bounding box center [100, 276] width 201 height 553
click at [110, 324] on button "Zorro Magic" at bounding box center [100, 314] width 82 height 29
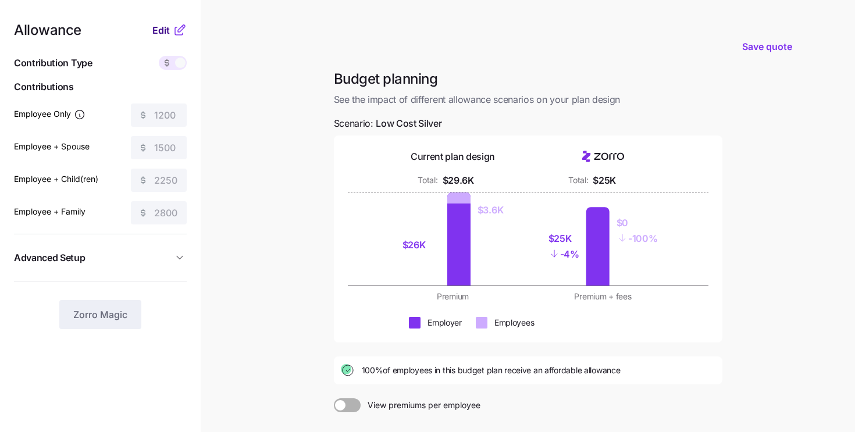
click at [159, 31] on span "Edit" at bounding box center [160, 30] width 17 height 14
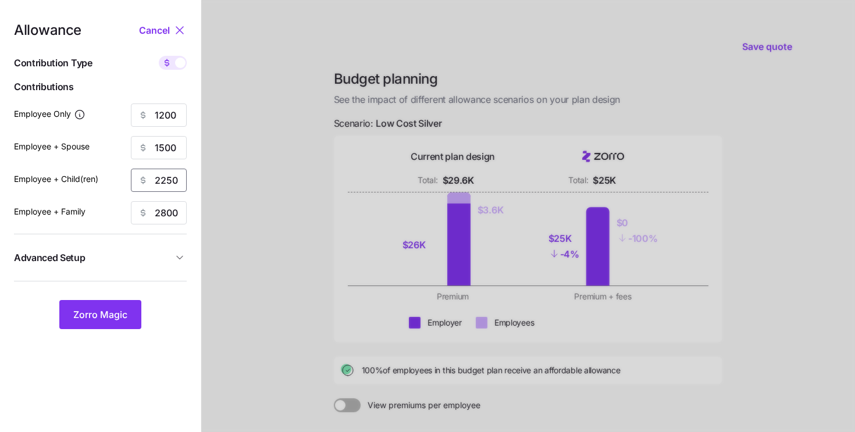
drag, startPoint x: 182, startPoint y: 180, endPoint x: 152, endPoint y: 177, distance: 30.3
click at [152, 177] on div "2250" at bounding box center [159, 180] width 56 height 23
type input "2000"
click at [120, 328] on nav "Allowance Cancel Contribution Type Use classes Contributions Employee Only 1200…" at bounding box center [100, 285] width 201 height 571
click at [122, 321] on button "Zorro Magic" at bounding box center [100, 314] width 82 height 29
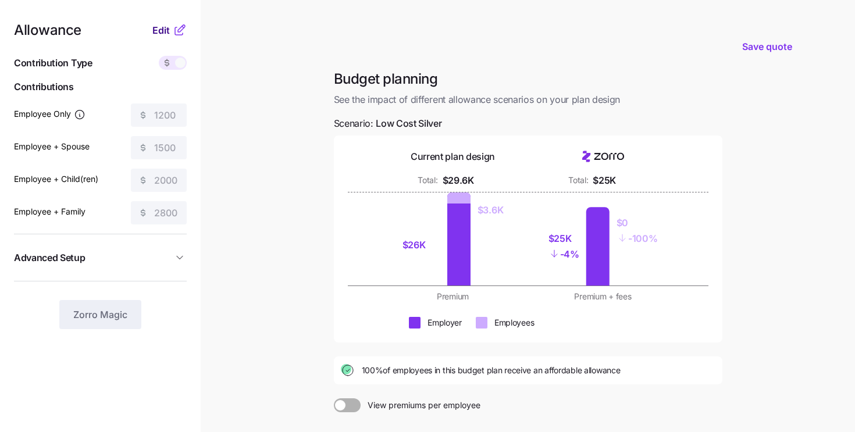
click at [162, 35] on span "Edit" at bounding box center [160, 30] width 17 height 14
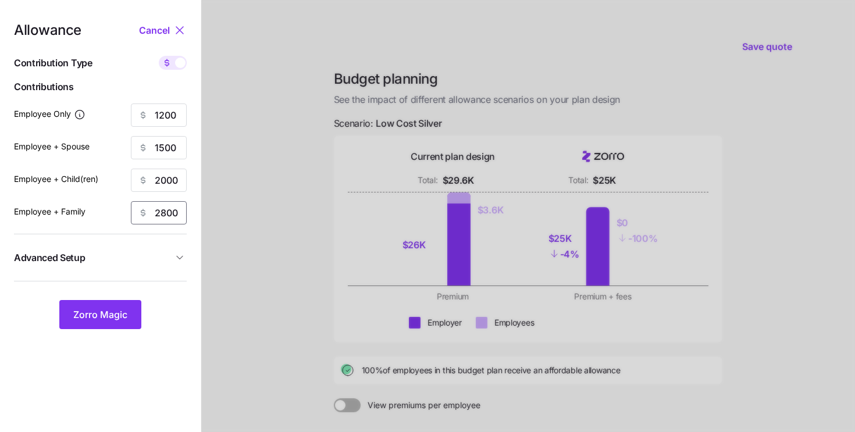
drag, startPoint x: 181, startPoint y: 213, endPoint x: 115, endPoint y: 203, distance: 66.5
click at [115, 203] on div "Employee + Family 2800" at bounding box center [100, 212] width 173 height 23
type input "2000"
click at [108, 315] on span "Zorro Magic" at bounding box center [100, 315] width 54 height 14
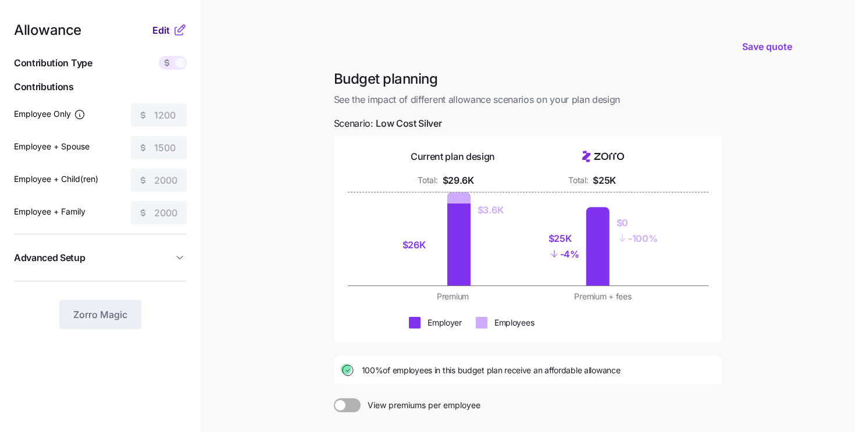
click at [162, 30] on span "Edit" at bounding box center [160, 30] width 17 height 14
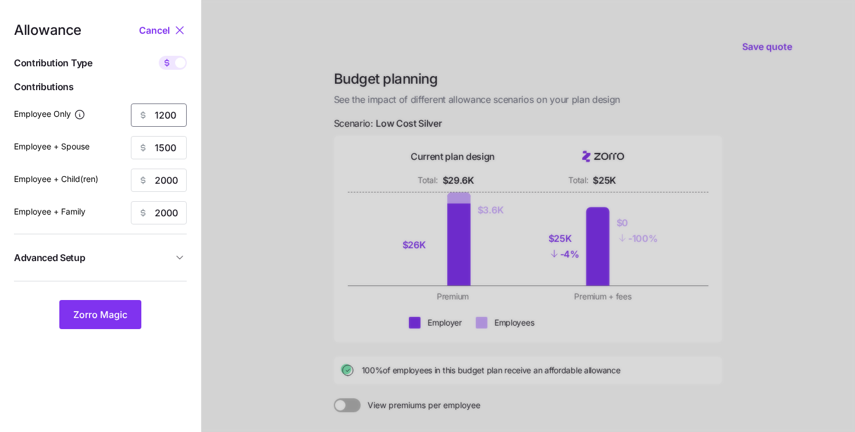
click at [163, 115] on input "1200" at bounding box center [159, 114] width 56 height 23
click at [121, 319] on span "Zorro Magic" at bounding box center [100, 315] width 54 height 14
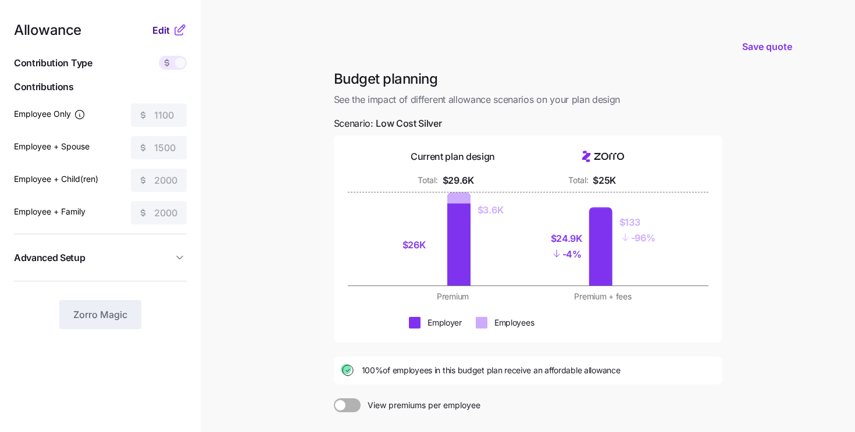
click at [168, 30] on span "Edit" at bounding box center [160, 30] width 17 height 14
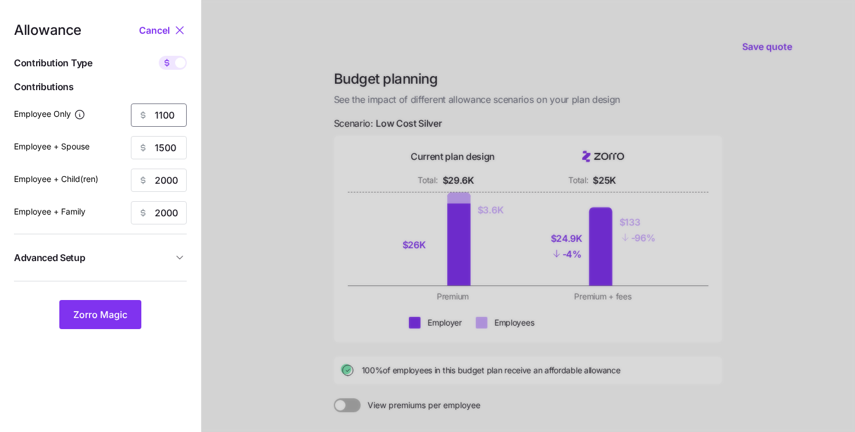
click at [168, 115] on input "1100" at bounding box center [159, 114] width 56 height 23
click at [122, 310] on span "Zorro Magic" at bounding box center [100, 315] width 54 height 14
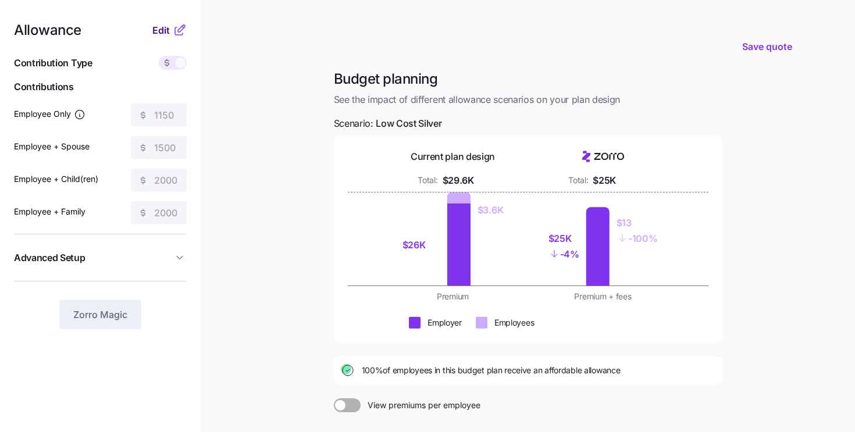
click at [168, 28] on span "Edit" at bounding box center [160, 30] width 17 height 14
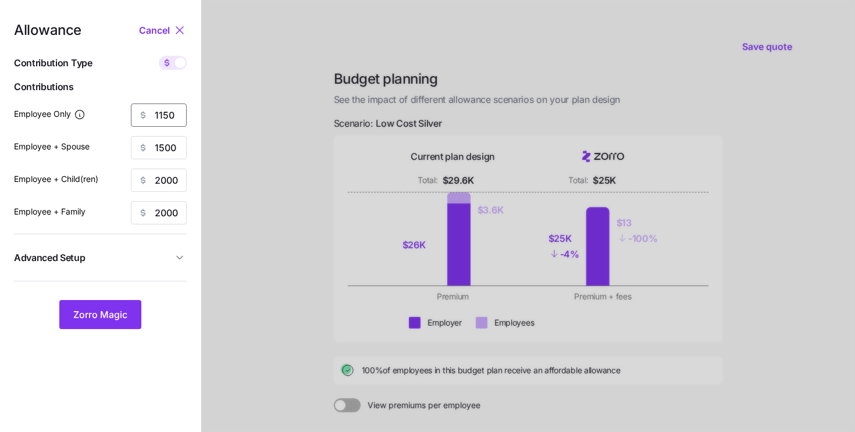
click at [177, 117] on input "1150" at bounding box center [159, 114] width 56 height 23
click at [109, 312] on span "Zorro Magic" at bounding box center [100, 315] width 54 height 14
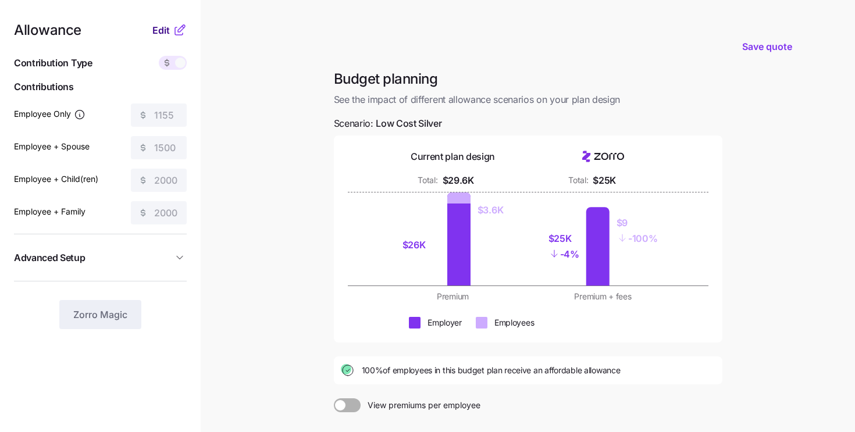
click at [165, 30] on span "Edit" at bounding box center [160, 30] width 17 height 14
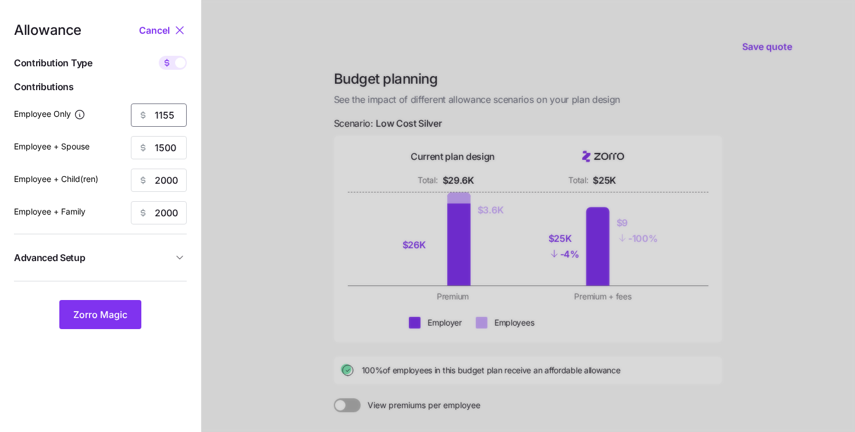
click at [176, 115] on input "1155" at bounding box center [159, 114] width 56 height 23
type input "1170"
click at [108, 312] on span "Zorro Magic" at bounding box center [100, 315] width 54 height 14
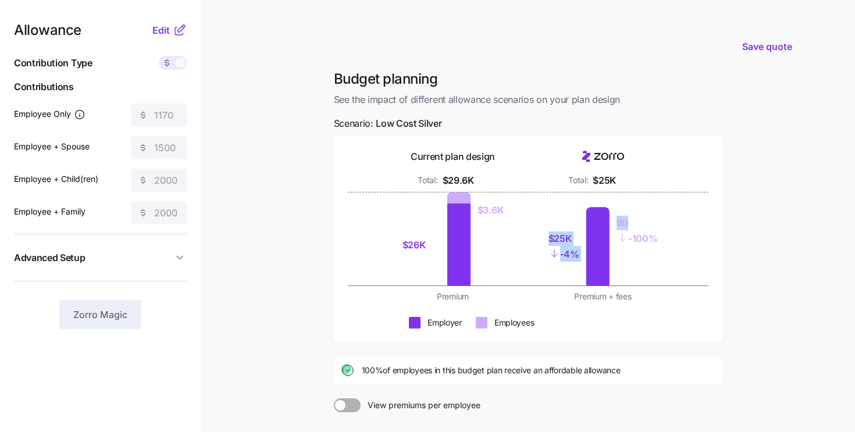
drag, startPoint x: 633, startPoint y: 220, endPoint x: 614, endPoint y: 222, distance: 18.7
click at [614, 222] on div "$25K - 4% $0 - 100%" at bounding box center [603, 238] width 136 height 93
click at [645, 199] on div "$25K - 4% $0 - 100%" at bounding box center [603, 238] width 136 height 93
